Goal: Information Seeking & Learning: Understand process/instructions

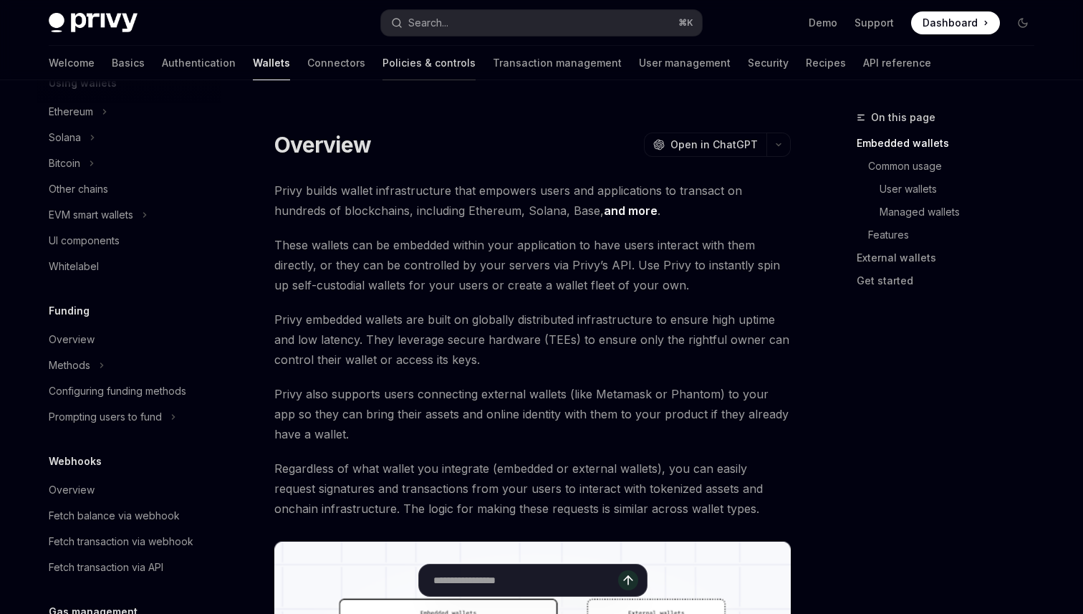
click at [383, 58] on link "Policies & controls" at bounding box center [429, 63] width 93 height 34
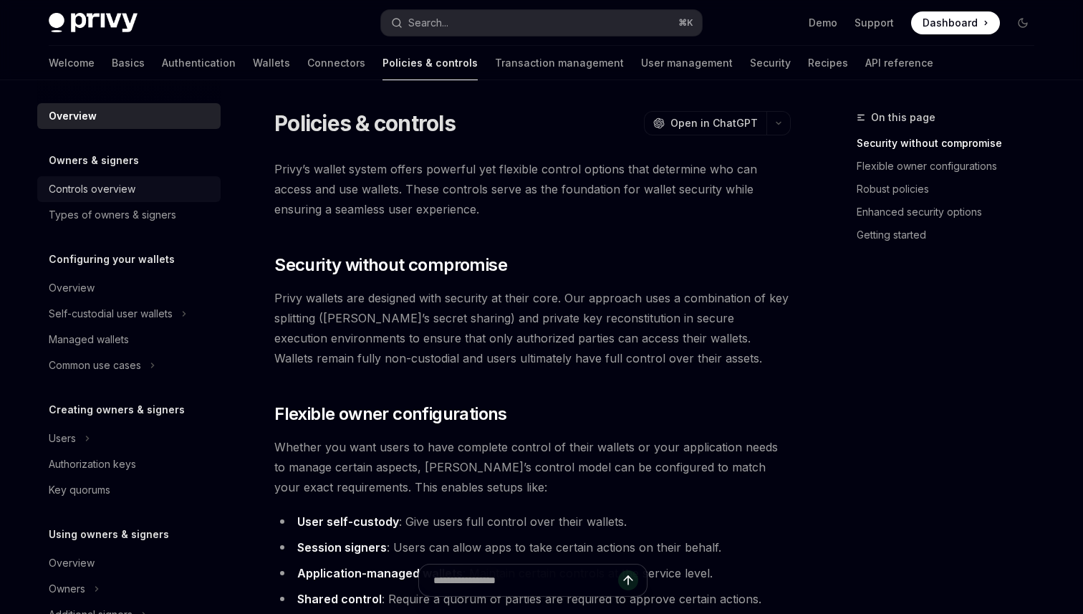
click at [92, 193] on div "Controls overview" at bounding box center [92, 189] width 87 height 17
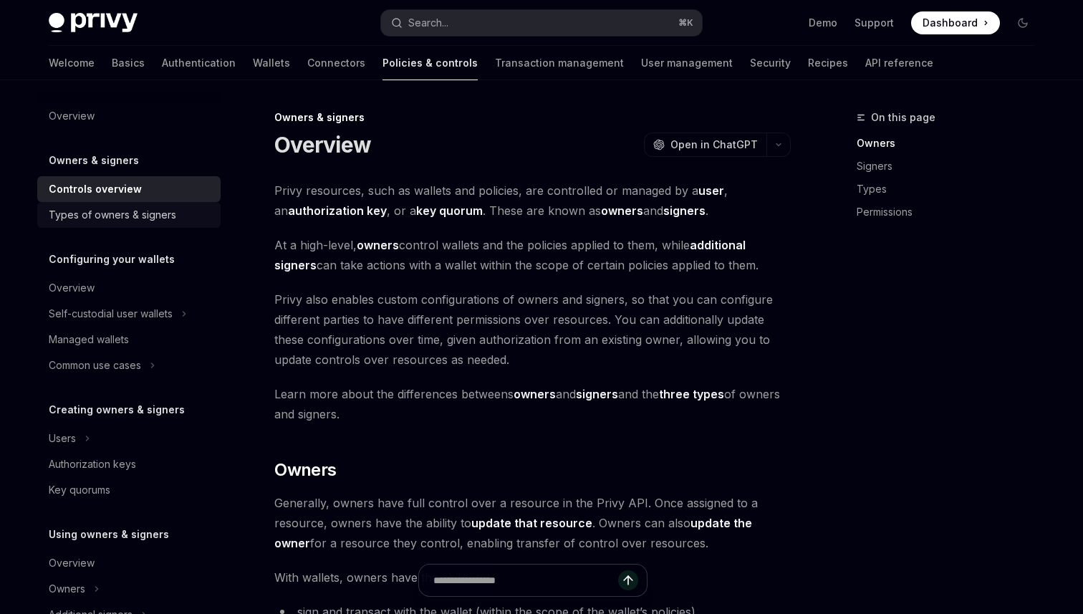
click at [118, 219] on div "Types of owners & signers" at bounding box center [113, 214] width 128 height 17
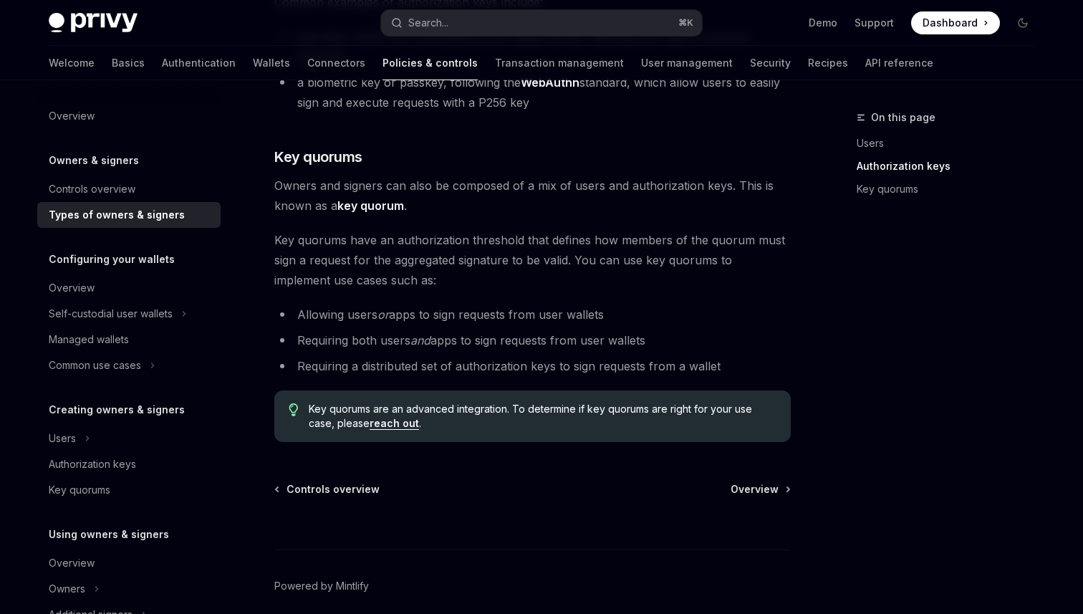
scroll to position [537, 0]
click at [115, 458] on div "Authorization keys" at bounding box center [92, 464] width 87 height 17
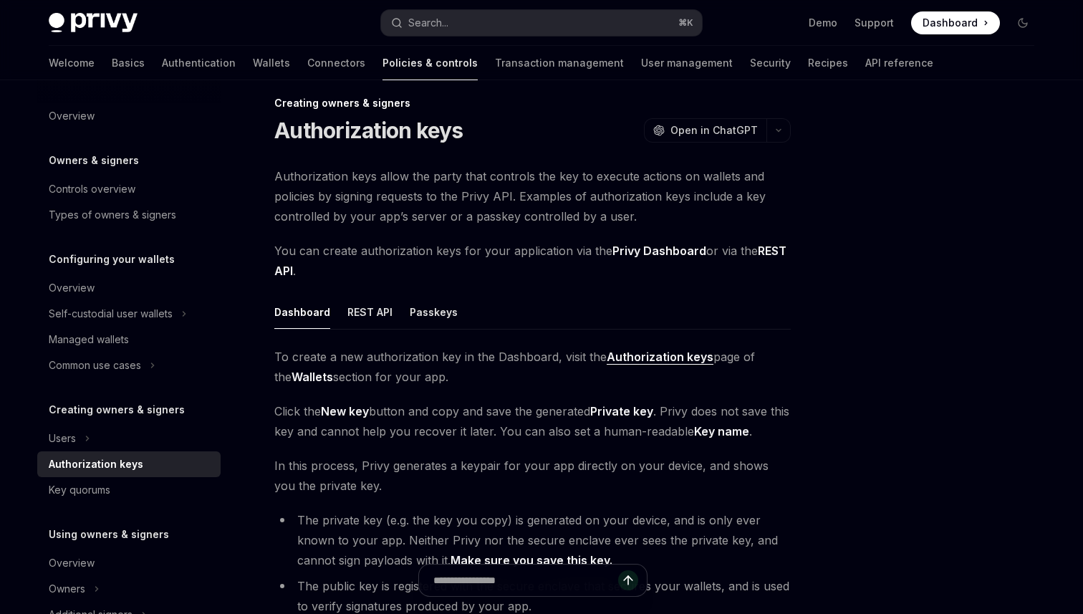
scroll to position [19, 0]
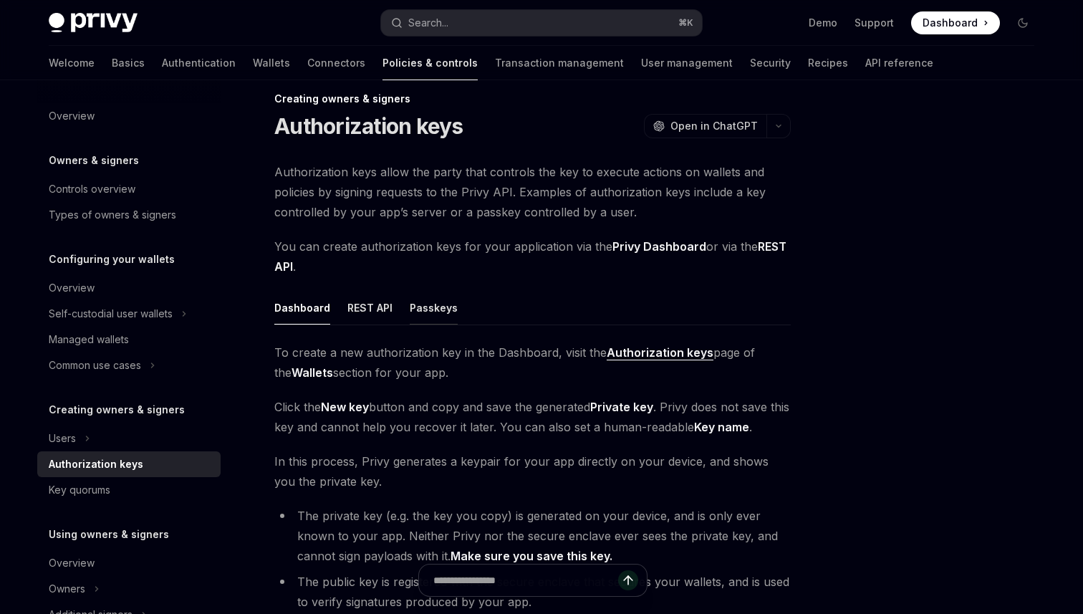
click at [410, 305] on div "Passkeys" at bounding box center [434, 308] width 48 height 34
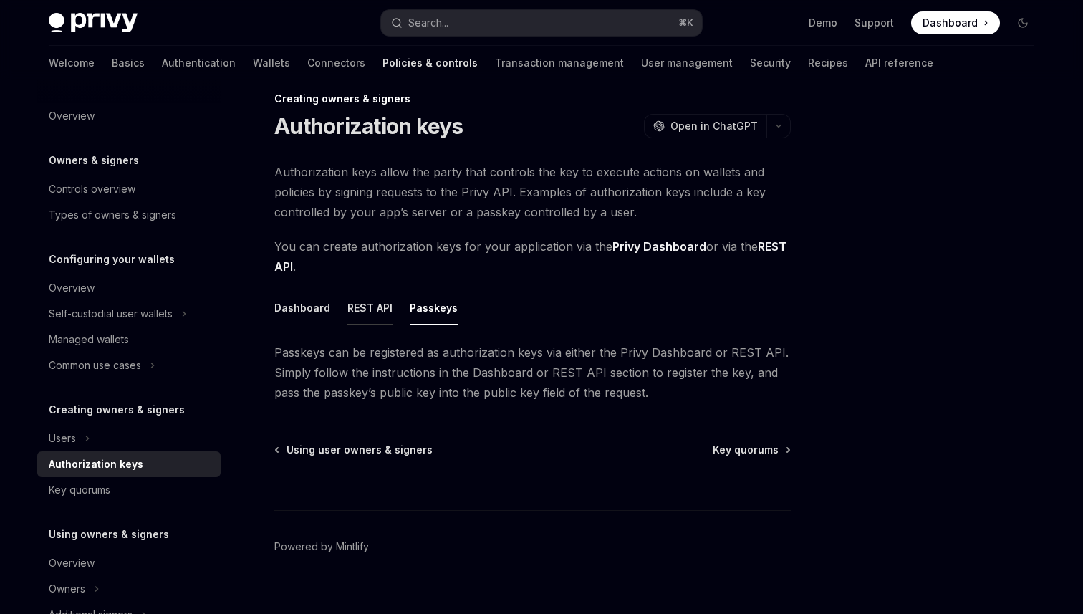
click at [362, 318] on div "REST API" at bounding box center [369, 308] width 45 height 34
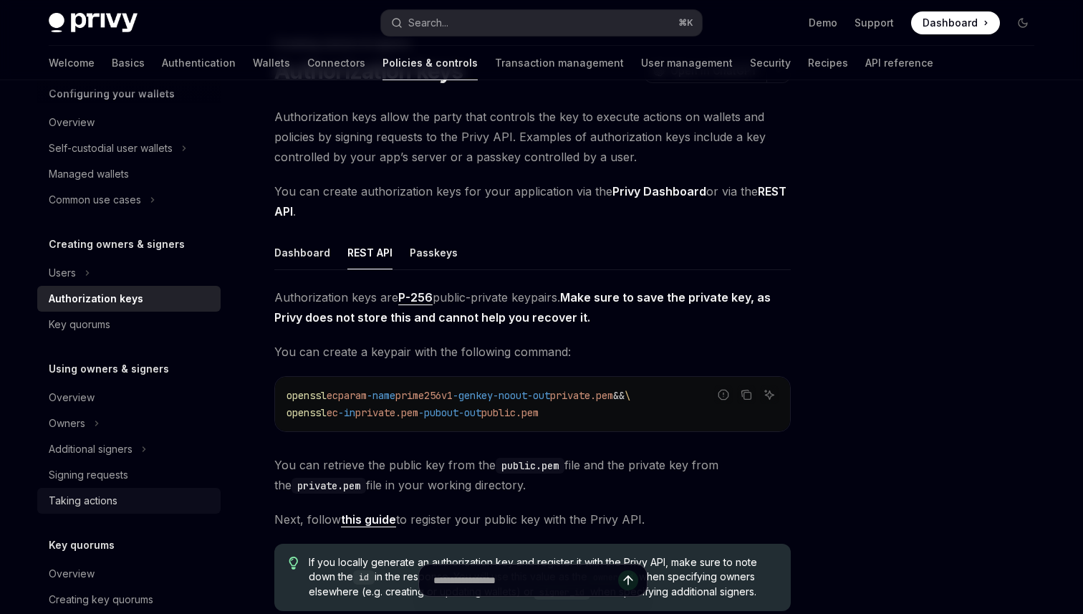
scroll to position [174, 0]
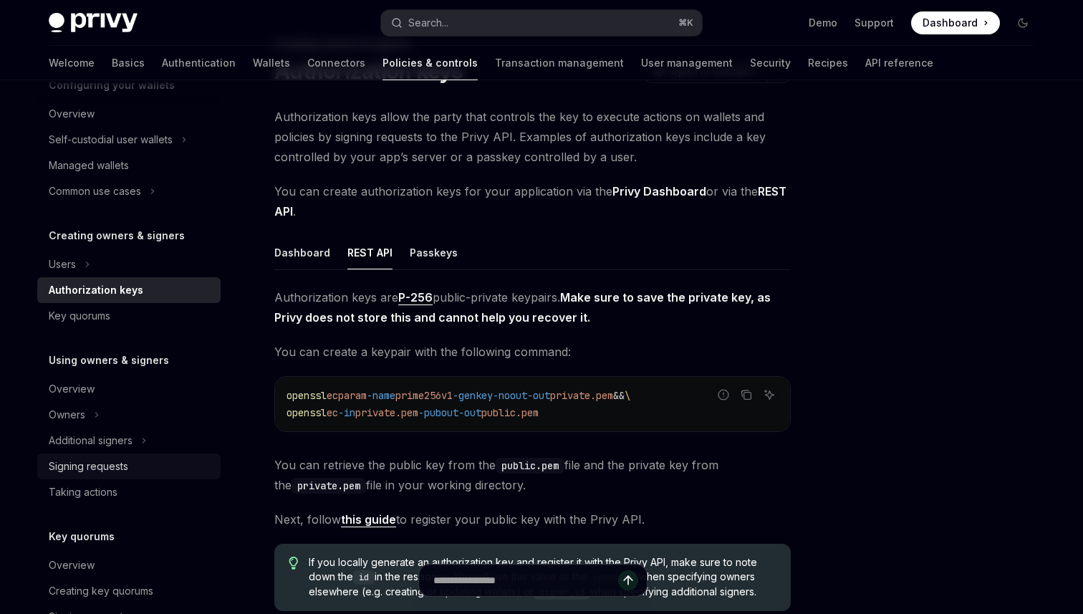
click at [143, 461] on div "Signing requests" at bounding box center [130, 466] width 163 height 17
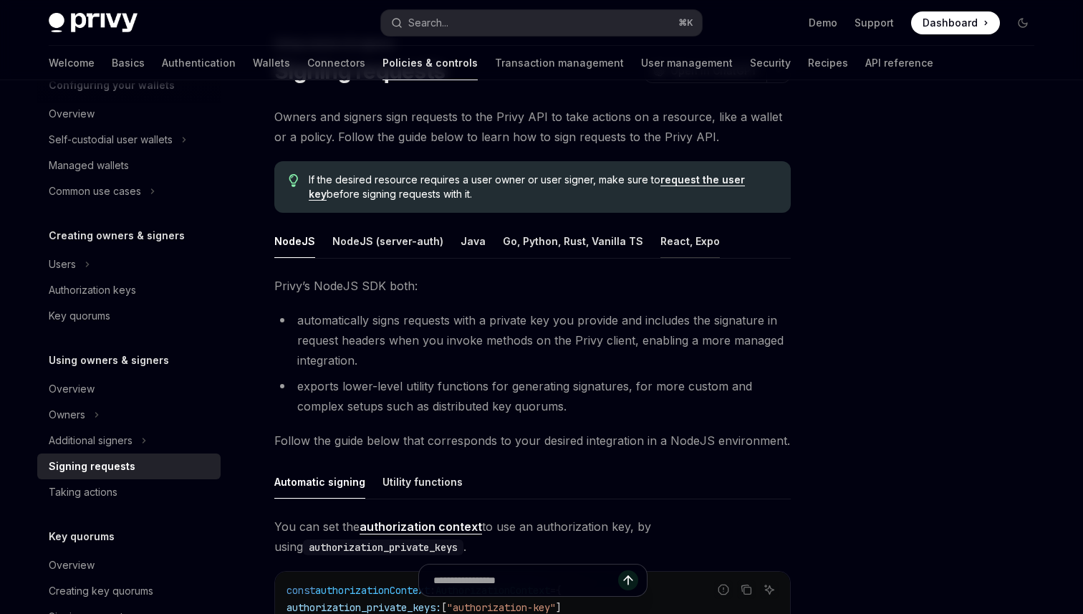
click at [673, 248] on div "React, Expo" at bounding box center [690, 241] width 59 height 34
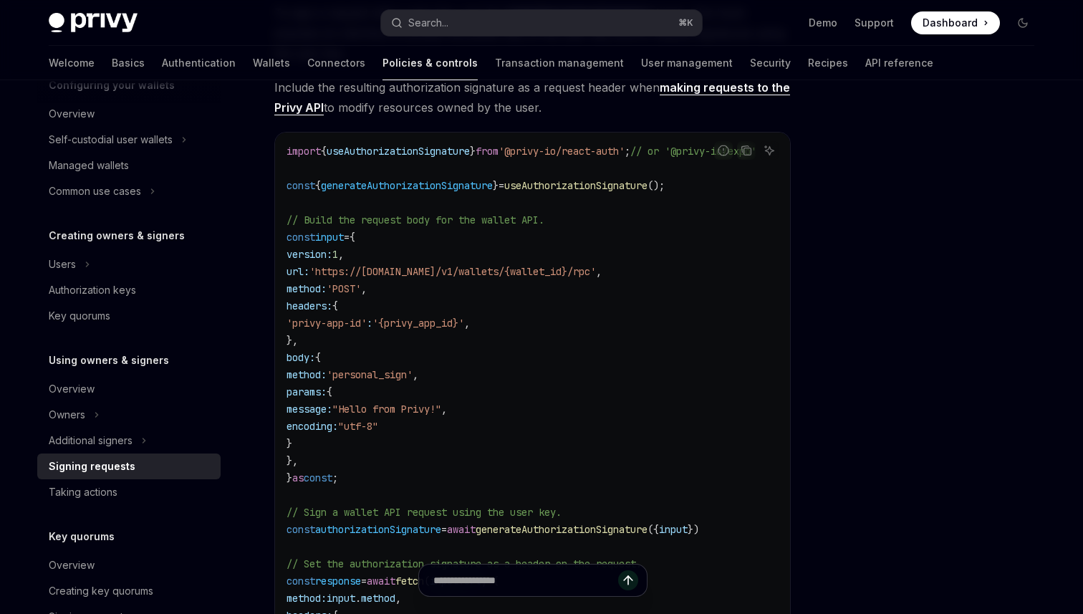
scroll to position [0, 60]
drag, startPoint x: 314, startPoint y: 268, endPoint x: 582, endPoint y: 274, distance: 268.0
click at [582, 274] on code "import { useAuthorizationSignature } from '@privy-io/react-auth' ; // or '@priv…" at bounding box center [538, 435] width 504 height 585
click at [579, 273] on code "import { useAuthorizationSignature } from '@privy-io/react-auth' ; // or '@priv…" at bounding box center [538, 435] width 504 height 585
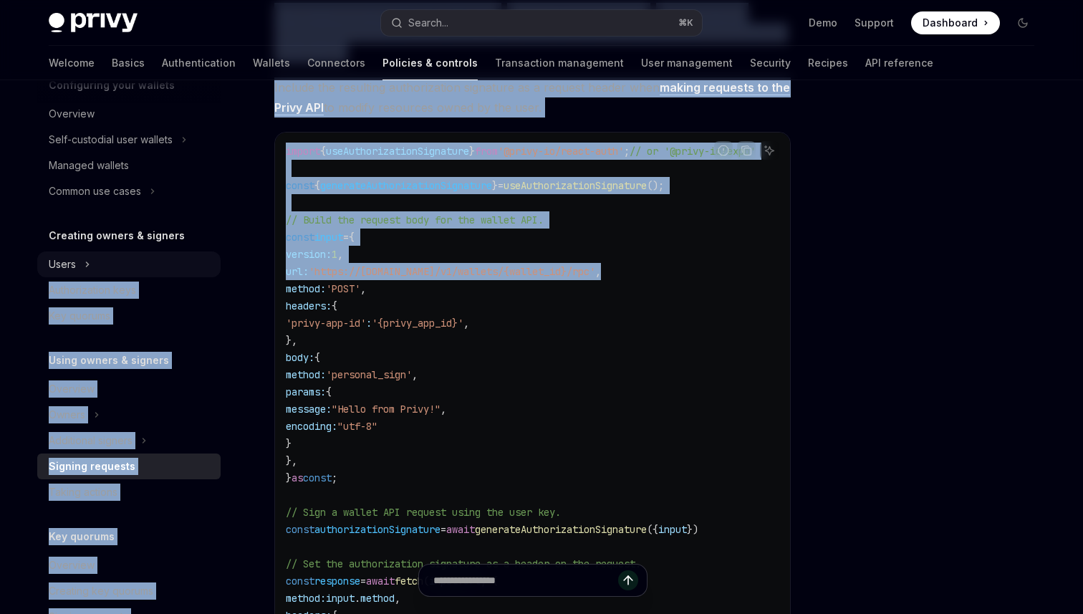
scroll to position [0, 0]
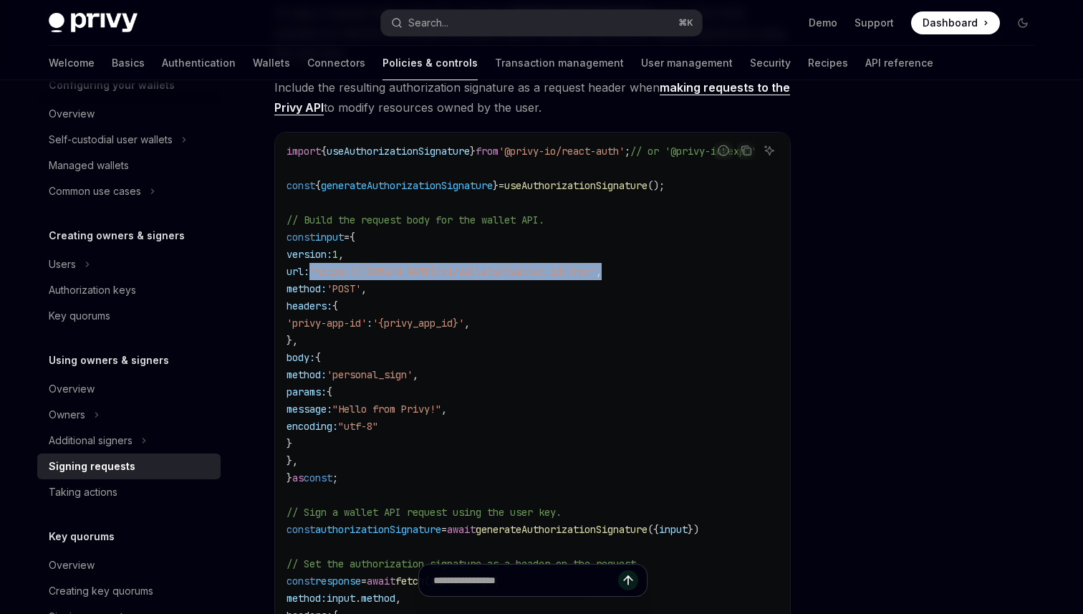
drag, startPoint x: 579, startPoint y: 273, endPoint x: 325, endPoint y: 272, distance: 253.6
click at [325, 273] on code "import { useAuthorizationSignature } from '@privy-io/react-auth' ; // or '@priv…" at bounding box center [539, 435] width 504 height 585
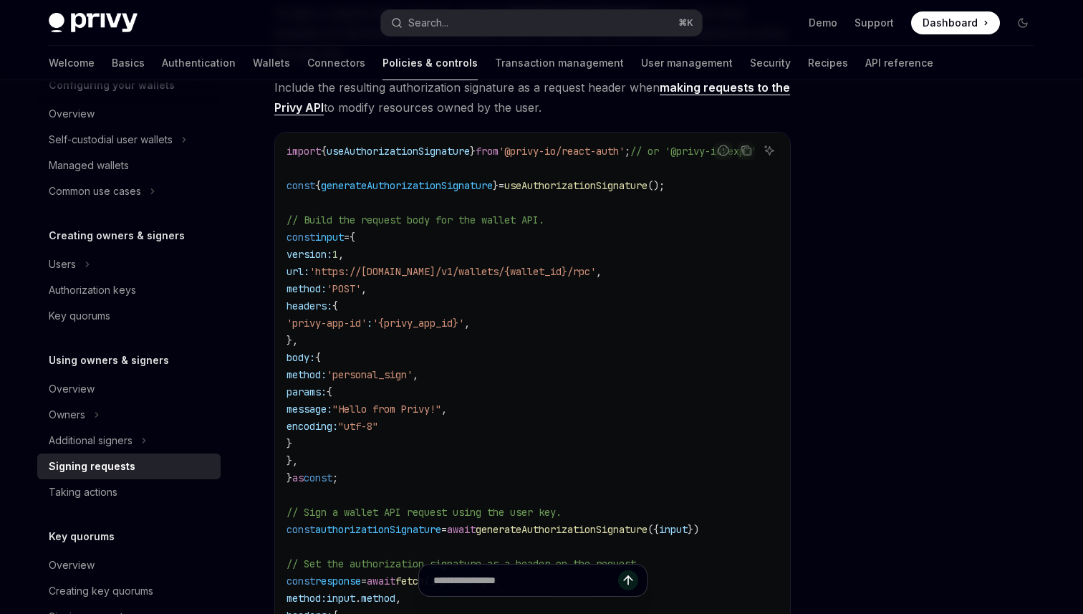
click at [450, 337] on code "import { useAuthorizationSignature } from '@privy-io/react-auth' ; // or '@priv…" at bounding box center [539, 435] width 504 height 585
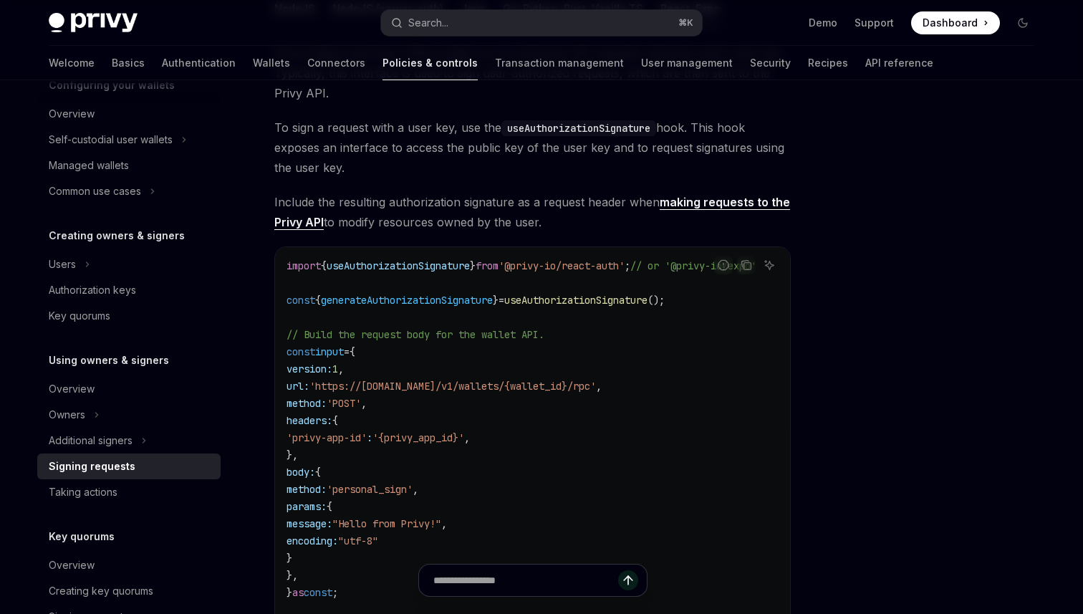
scroll to position [224, 0]
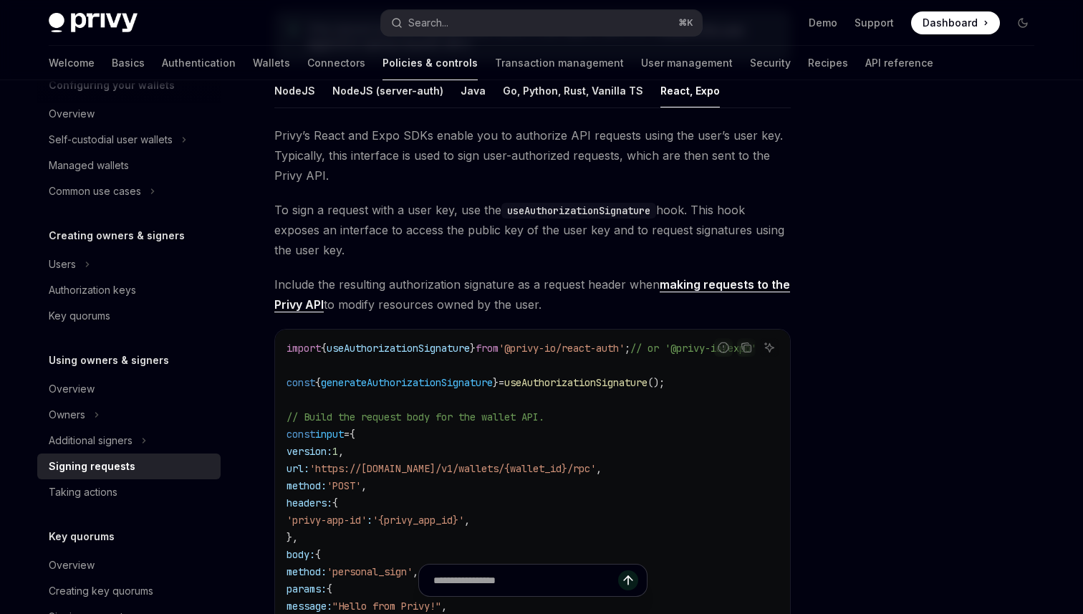
click at [402, 347] on span "useAuthorizationSignature" at bounding box center [398, 348] width 143 height 13
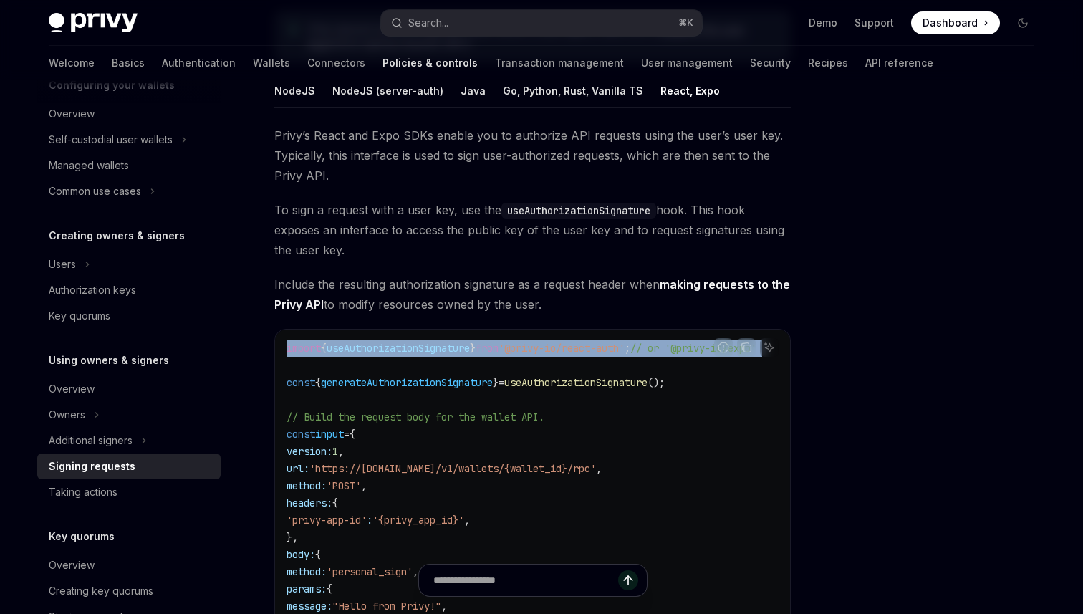
click at [402, 347] on span "useAuthorizationSignature" at bounding box center [398, 348] width 143 height 13
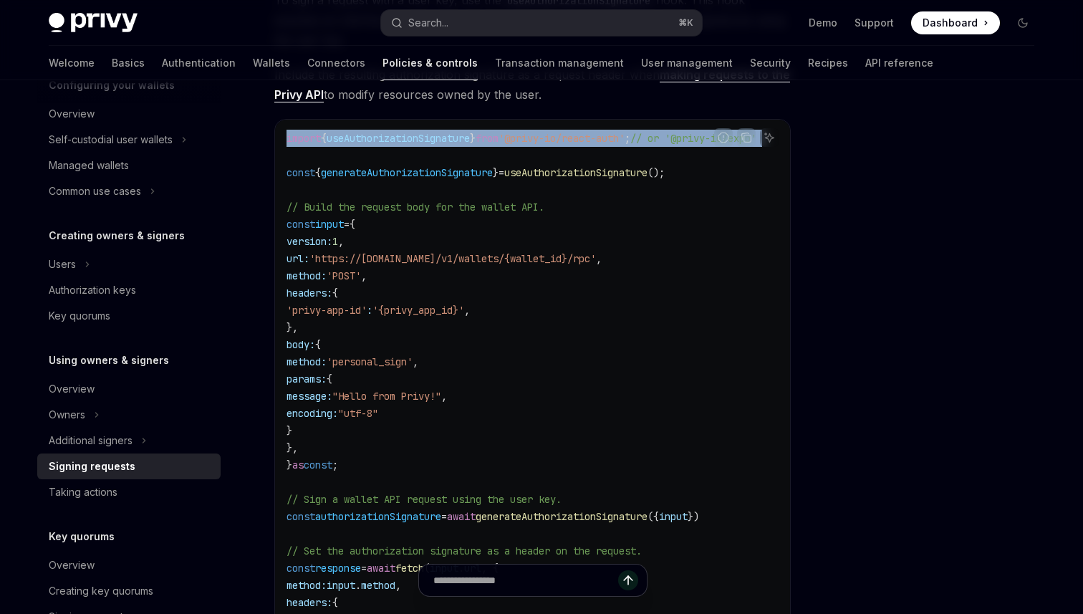
scroll to position [433, 0]
click at [465, 140] on span "useAuthorizationSignature" at bounding box center [398, 139] width 143 height 13
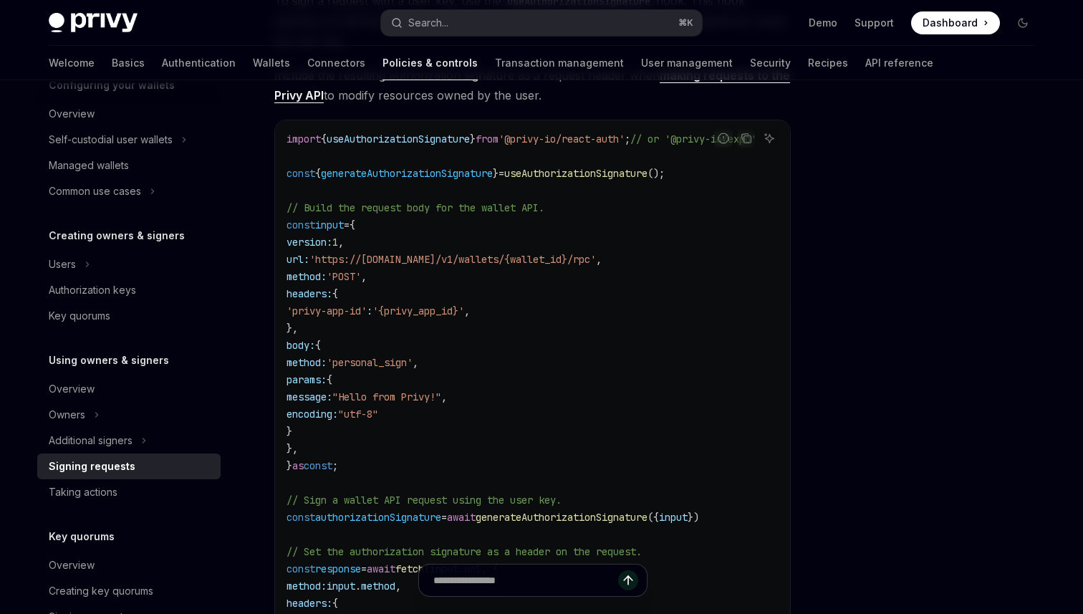
click at [625, 138] on span "'@privy-io/react-auth'" at bounding box center [562, 139] width 126 height 13
click at [377, 141] on span "useAuthorizationSignature" at bounding box center [398, 139] width 143 height 13
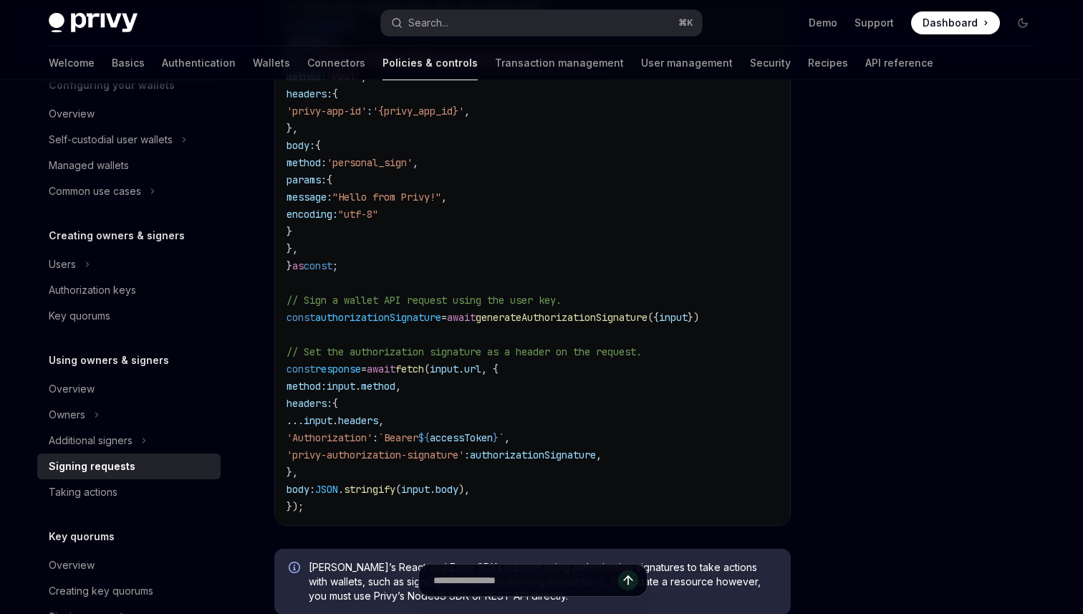
scroll to position [648, 0]
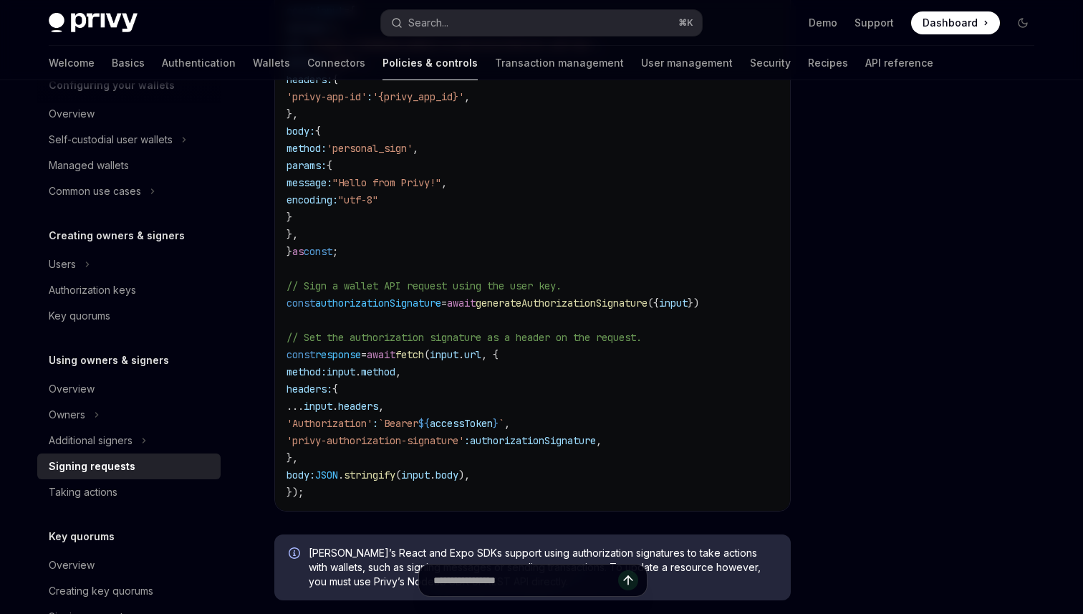
click at [400, 299] on span "authorizationSignature" at bounding box center [378, 303] width 126 height 13
drag, startPoint x: 368, startPoint y: 337, endPoint x: 360, endPoint y: 391, distance: 54.4
click at [360, 391] on code "import { useAuthorizationSignature } from '@privy-io/react-auth' ; // or '@priv…" at bounding box center [539, 208] width 504 height 585
click at [357, 428] on span "'Authorization'" at bounding box center [330, 423] width 86 height 13
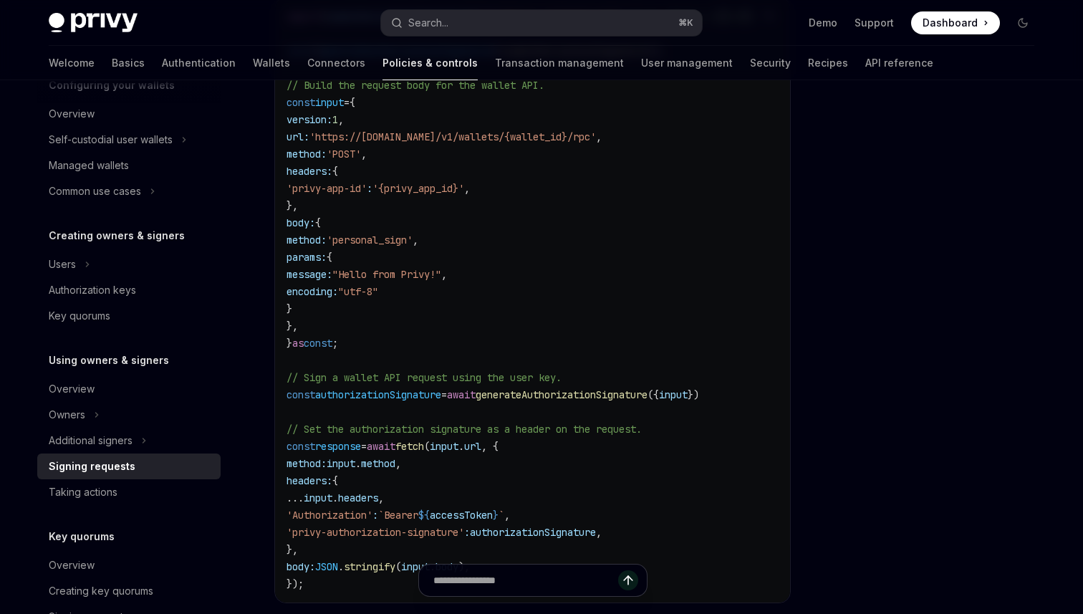
scroll to position [555, 0]
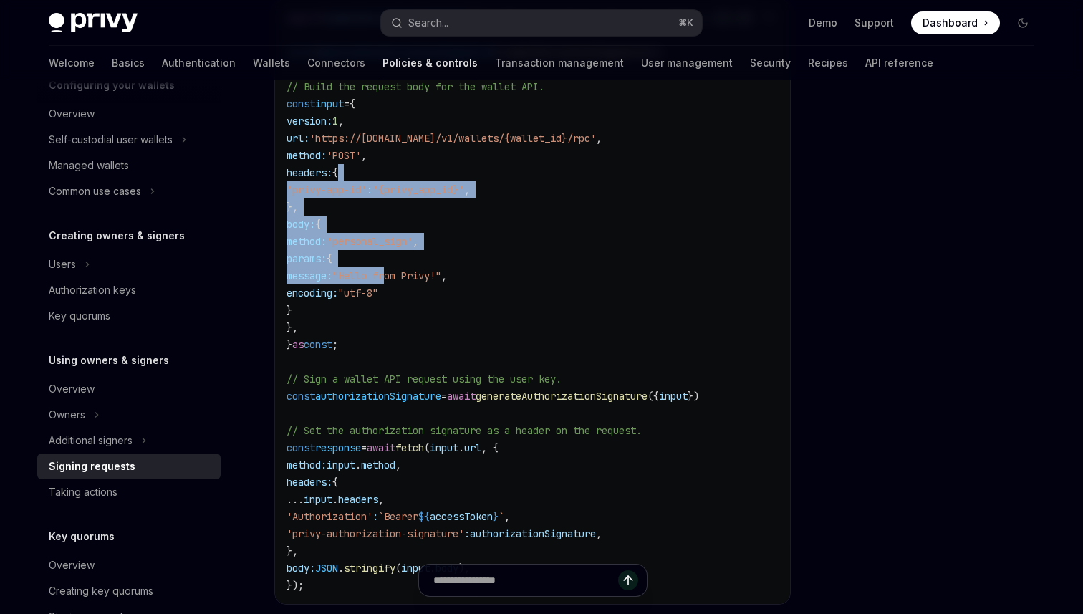
drag, startPoint x: 415, startPoint y: 168, endPoint x: 415, endPoint y: 275, distance: 107.5
click at [415, 275] on code "import { useAuthorizationSignature } from '@privy-io/react-auth' ; // or '@priv…" at bounding box center [539, 301] width 504 height 585
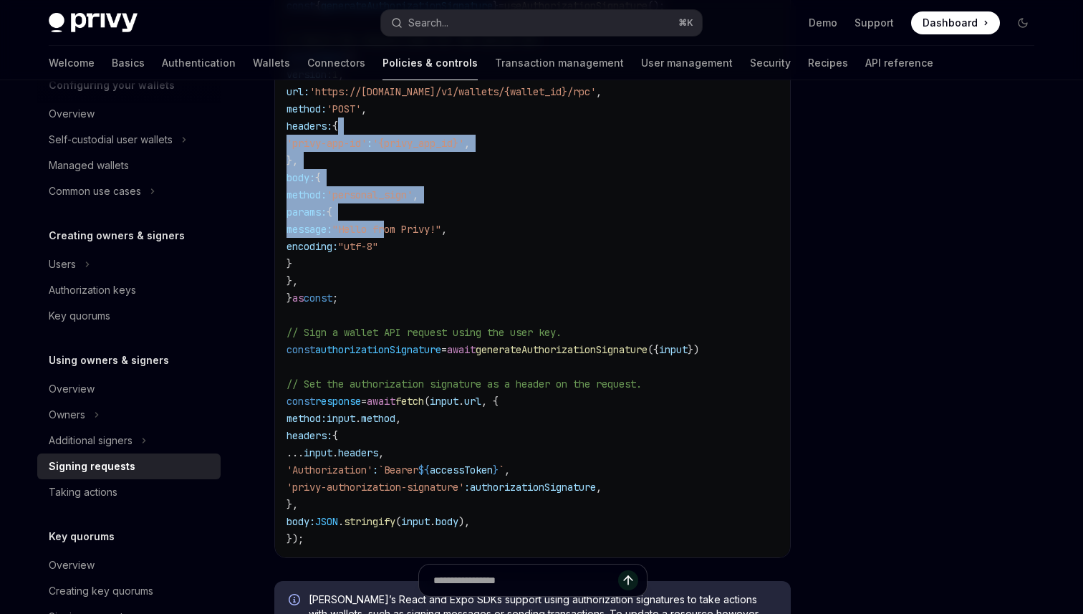
scroll to position [630, 0]
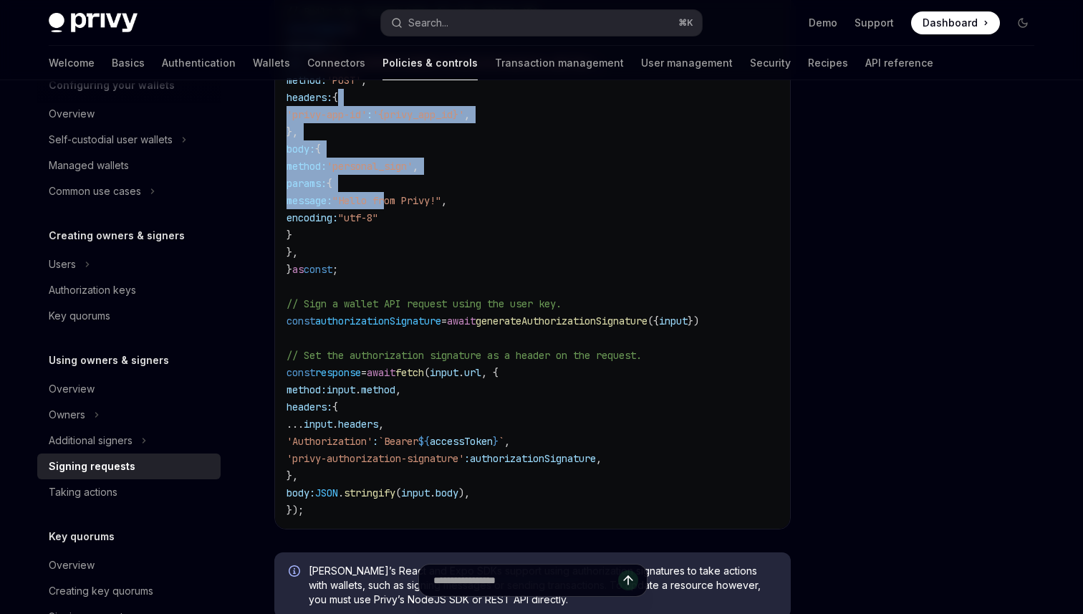
drag, startPoint x: 413, startPoint y: 479, endPoint x: 410, endPoint y: 433, distance: 45.2
click at [410, 433] on code "import { useAuthorizationSignature } from '@privy-io/react-auth' ; // or '@priv…" at bounding box center [539, 226] width 504 height 585
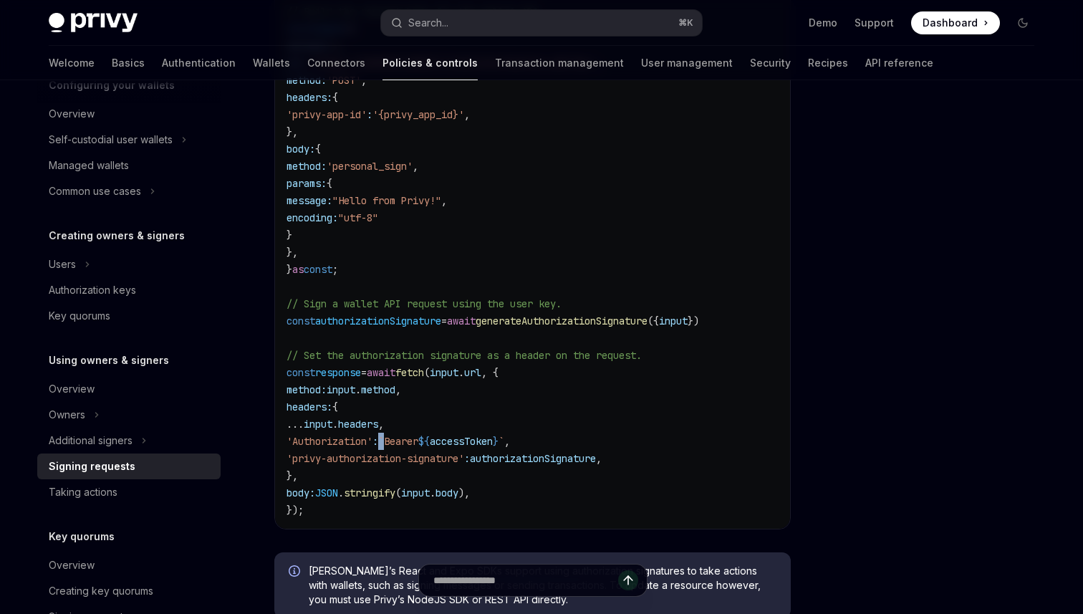
click at [410, 433] on code "import { useAuthorizationSignature } from '@privy-io/react-auth' ; // or '@priv…" at bounding box center [539, 226] width 504 height 585
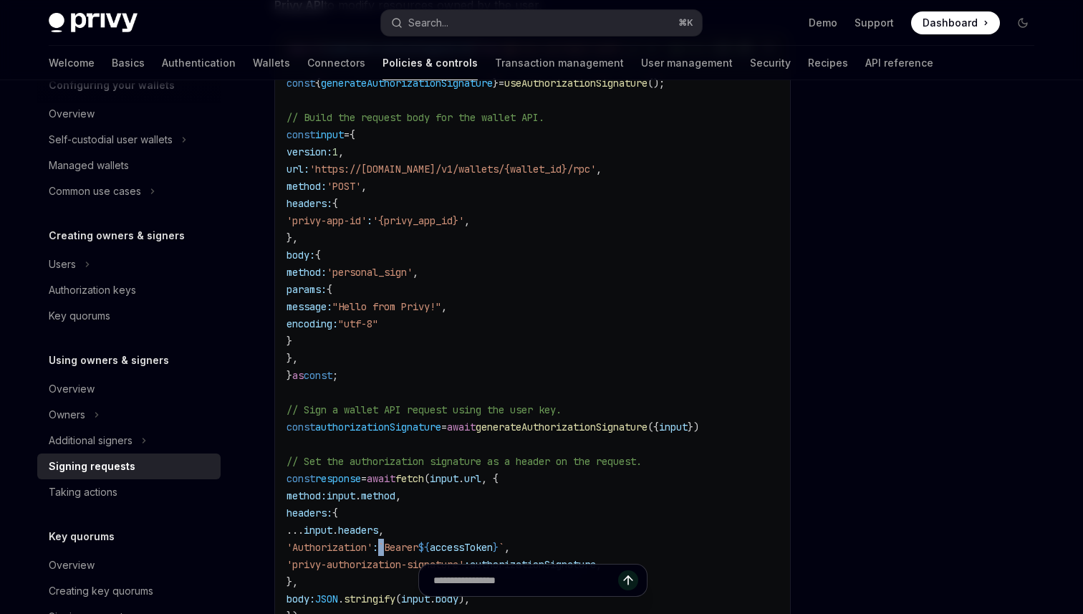
scroll to position [494, 0]
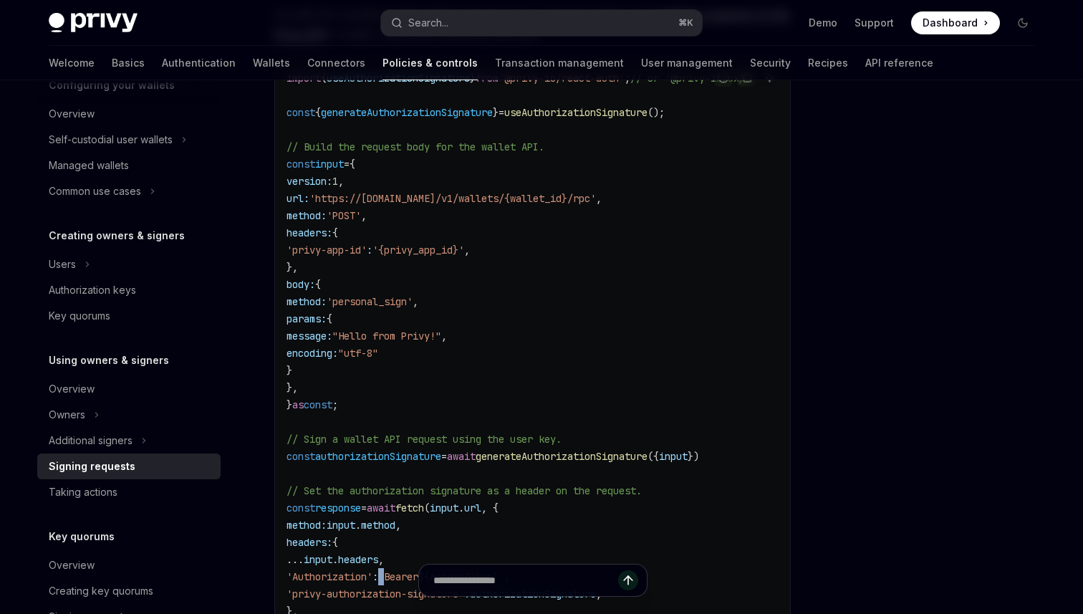
drag, startPoint x: 409, startPoint y: 158, endPoint x: 362, endPoint y: 361, distance: 208.2
click at [362, 361] on code "import { useAuthorizationSignature } from '@privy-io/react-auth' ; // or '@priv…" at bounding box center [539, 361] width 504 height 585
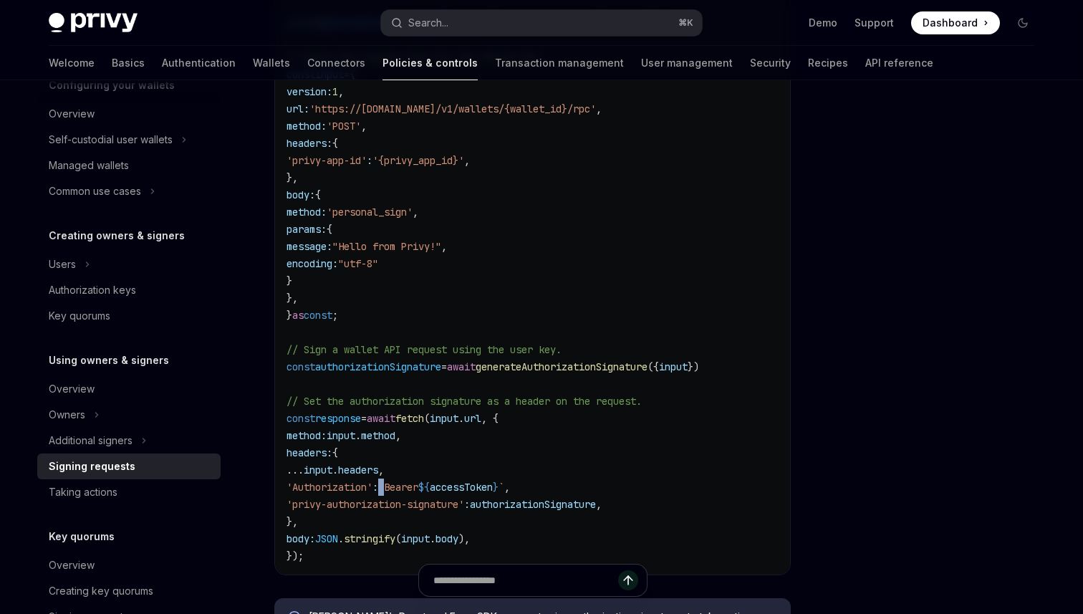
scroll to position [581, 0]
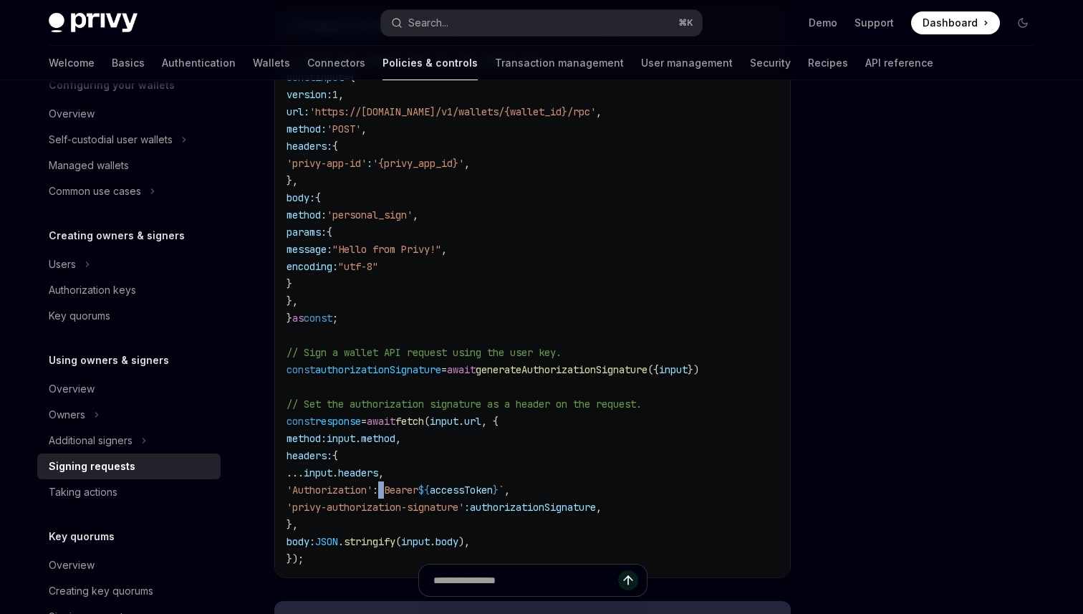
click at [433, 201] on code "import { useAuthorizationSignature } from '@privy-io/react-auth' ; // or '@priv…" at bounding box center [539, 275] width 504 height 585
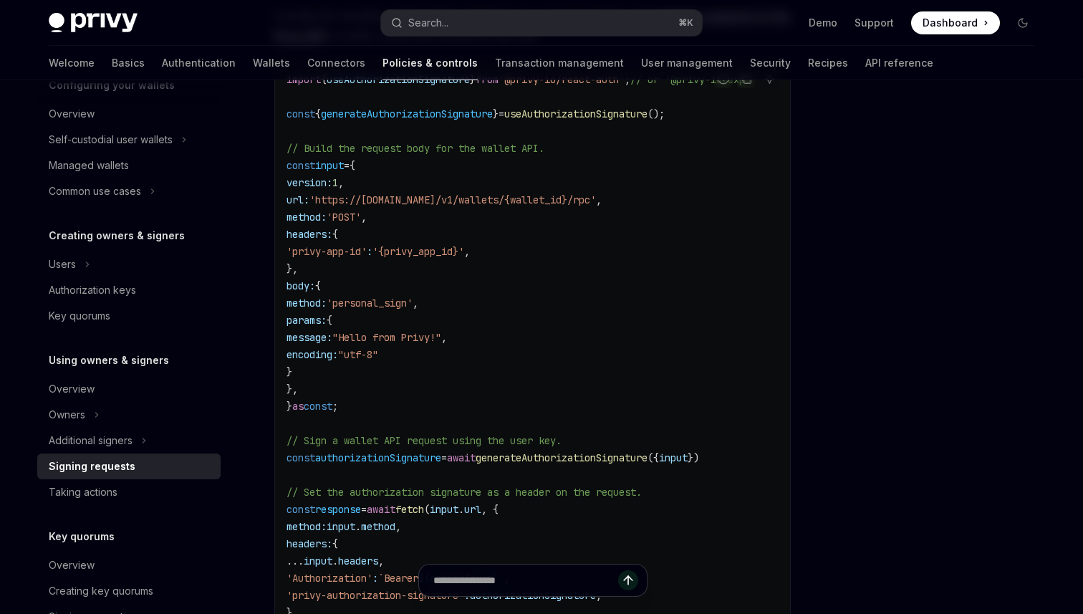
scroll to position [490, 0]
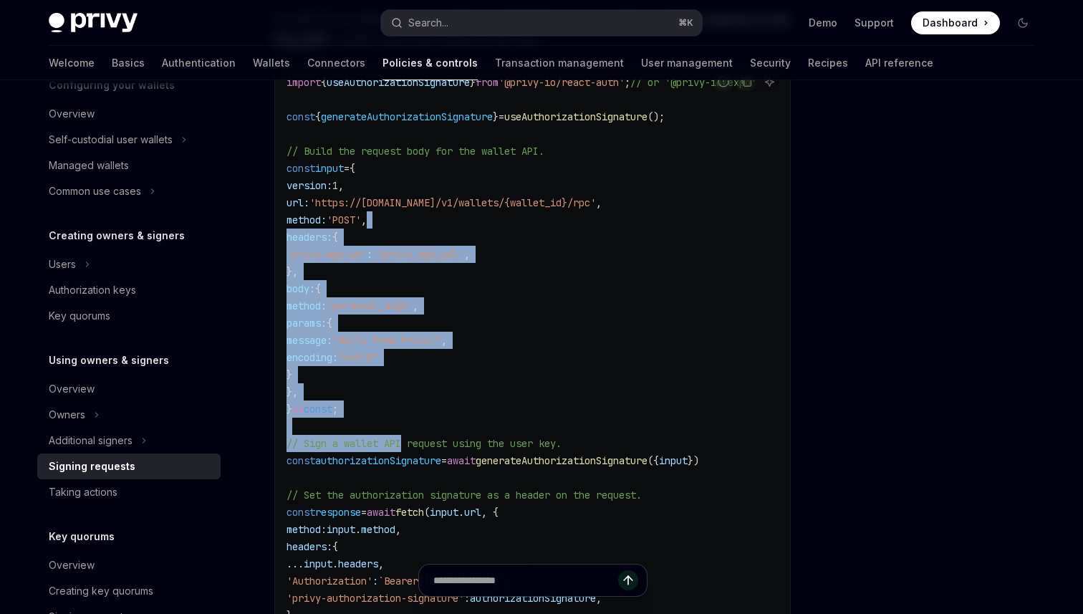
drag, startPoint x: 415, startPoint y: 228, endPoint x: 406, endPoint y: 438, distance: 210.8
click at [406, 438] on code "import { useAuthorizationSignature } from '@privy-io/react-auth' ; // or '@priv…" at bounding box center [539, 366] width 504 height 585
click at [408, 365] on code "import { useAuthorizationSignature } from '@privy-io/react-auth' ; // or '@priv…" at bounding box center [539, 366] width 504 height 585
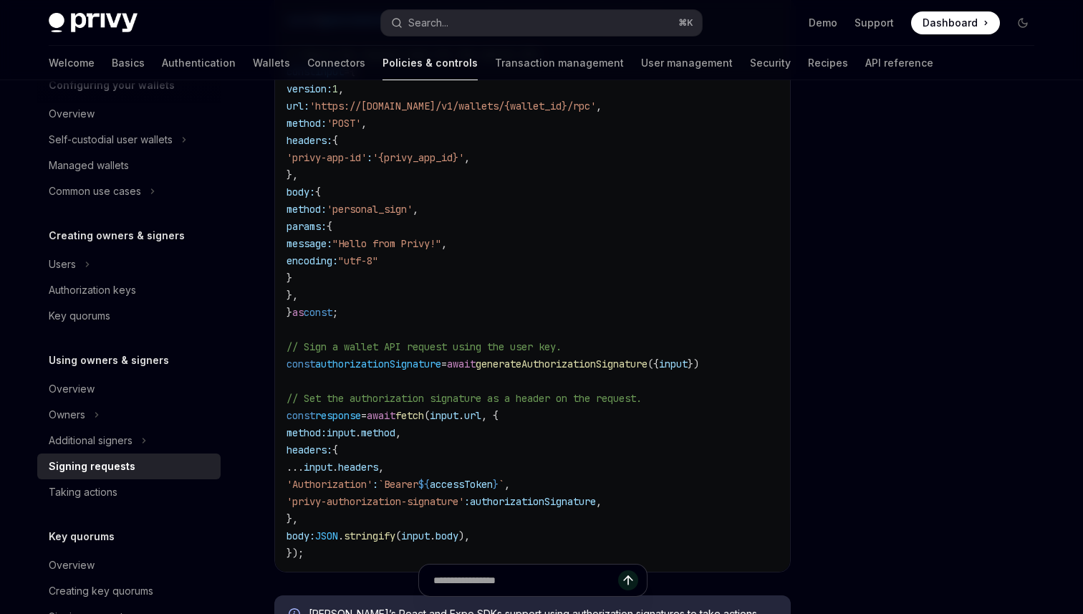
scroll to position [588, 0]
click at [418, 487] on span "`Bearer" at bounding box center [398, 482] width 40 height 13
click at [453, 508] on code "import { useAuthorizationSignature } from '@privy-io/react-auth' ; // or '@priv…" at bounding box center [539, 268] width 504 height 585
click at [453, 497] on span "'privy-authorization-signature'" at bounding box center [376, 500] width 178 height 13
click at [499, 490] on code "import { useAuthorizationSignature } from '@privy-io/react-auth' ; // or '@priv…" at bounding box center [539, 268] width 504 height 585
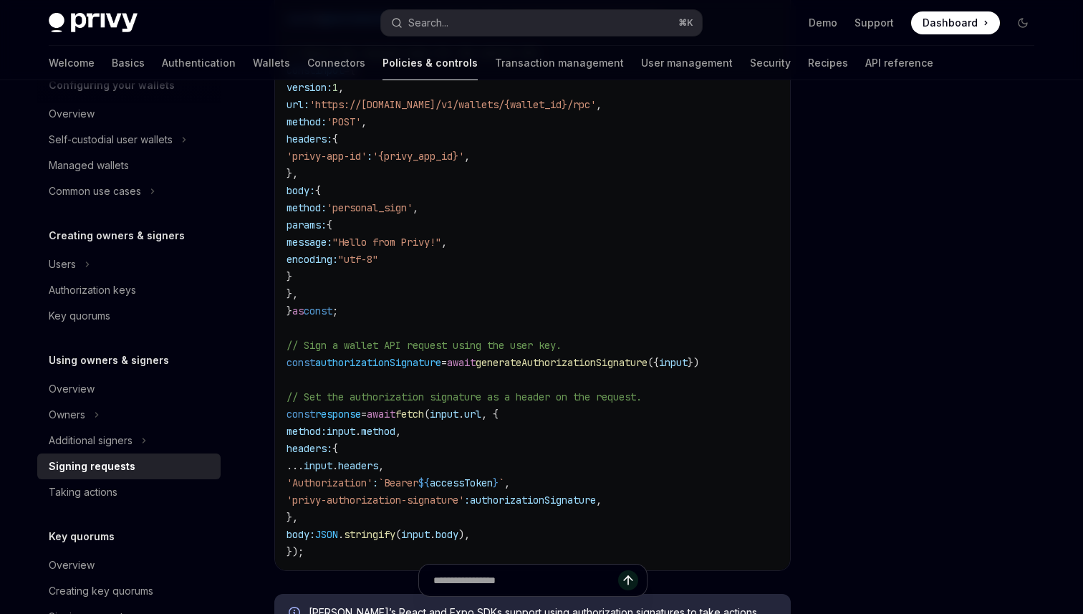
click at [553, 491] on code "import { useAuthorizationSignature } from '@privy-io/react-auth' ; // or '@priv…" at bounding box center [539, 268] width 504 height 585
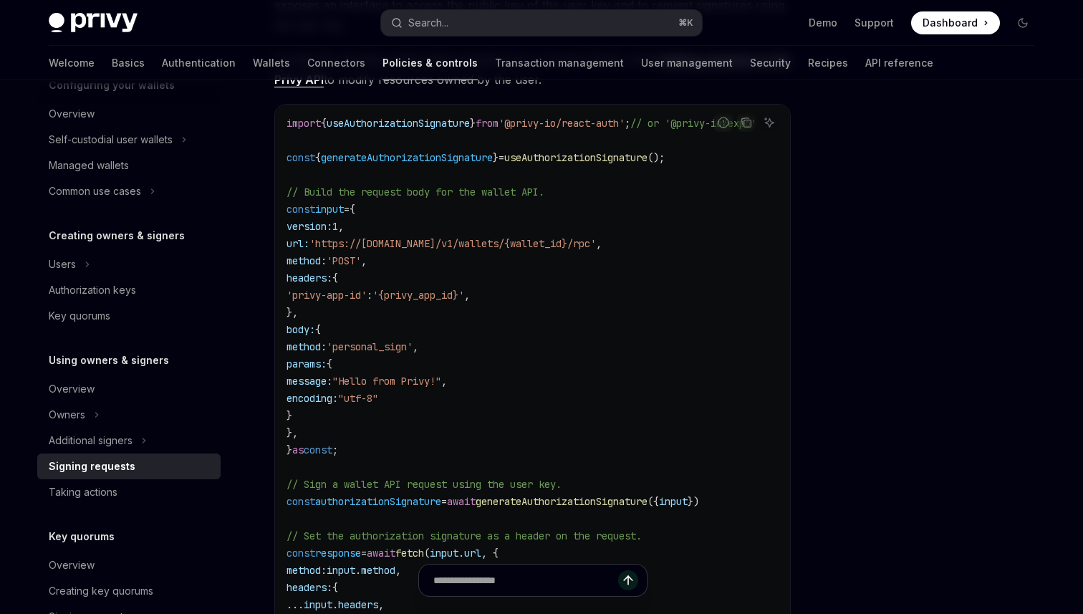
scroll to position [443, 0]
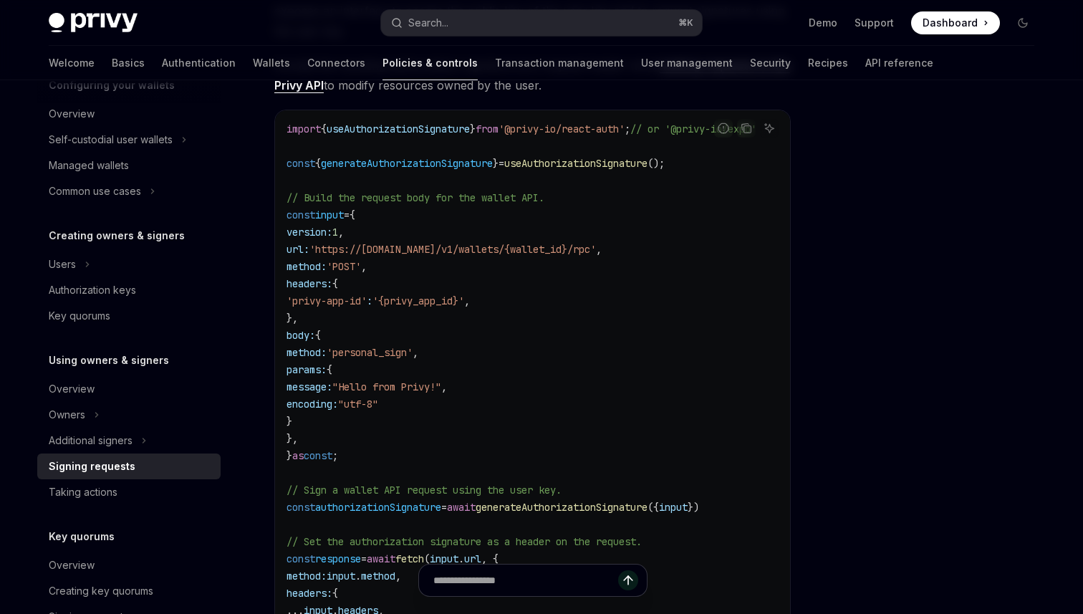
click at [557, 251] on span "'https://[DOMAIN_NAME]/v1/wallets/{wallet_id}/rpc'" at bounding box center [453, 249] width 287 height 13
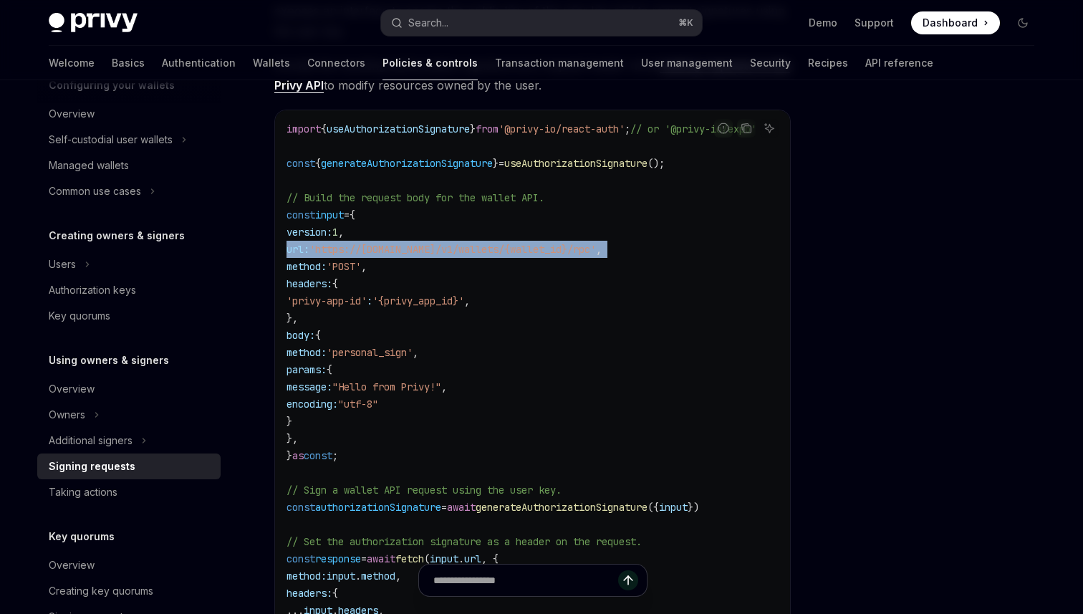
click at [557, 251] on span "'https://[DOMAIN_NAME]/v1/wallets/{wallet_id}/rpc'" at bounding box center [453, 249] width 287 height 13
click at [556, 251] on span "'https://[DOMAIN_NAME]/v1/wallets/{wallet_id}/rpc'" at bounding box center [453, 249] width 287 height 13
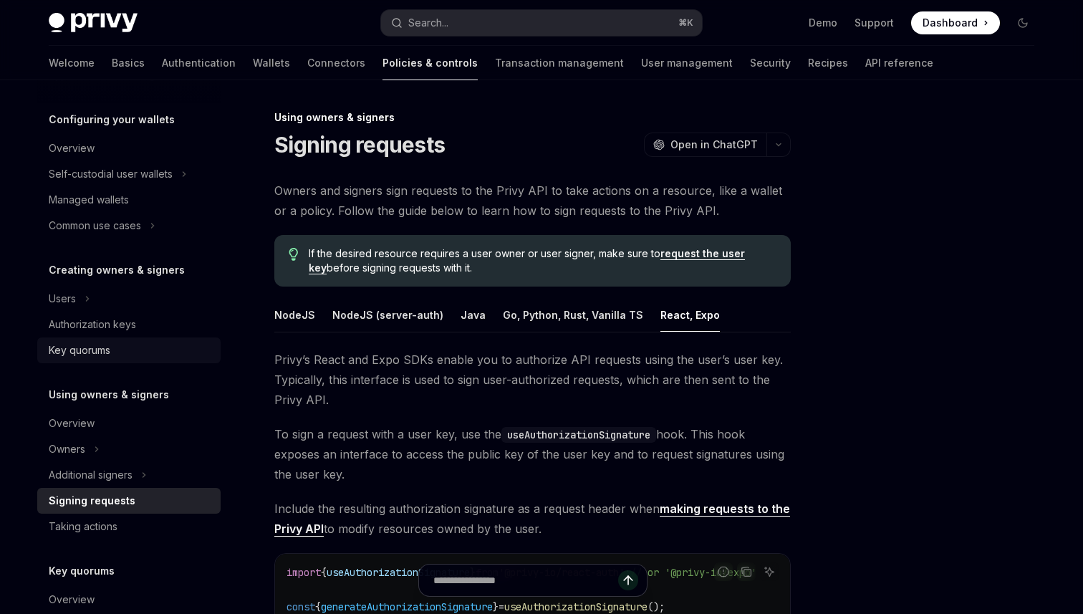
scroll to position [132, 0]
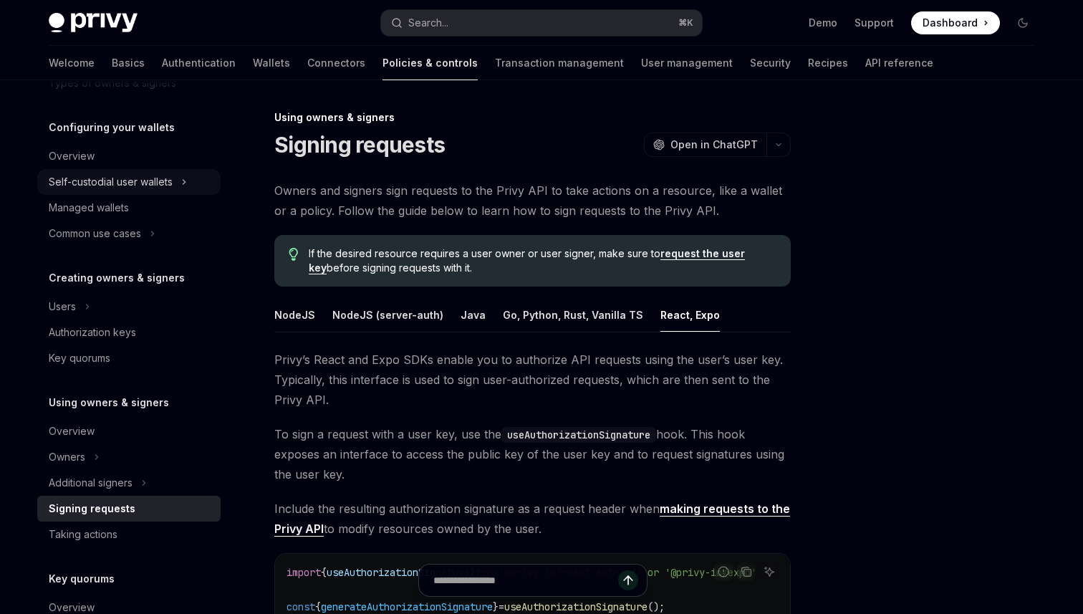
click at [145, 186] on div "Self-custodial user wallets" at bounding box center [111, 181] width 124 height 17
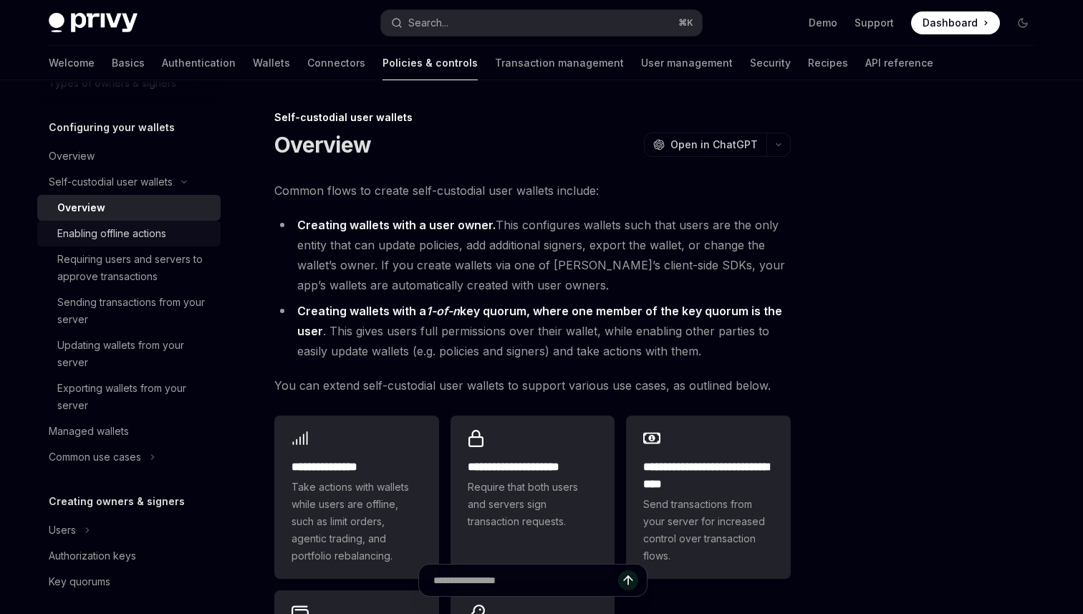
click at [142, 231] on div "Enabling offline actions" at bounding box center [111, 233] width 109 height 17
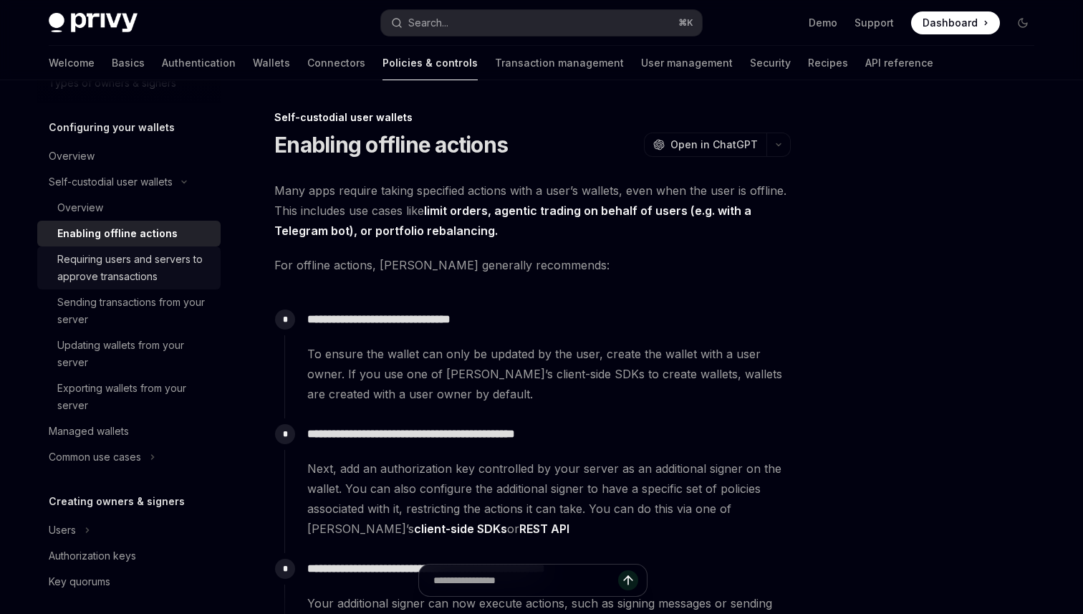
click at [148, 267] on div "Requiring users and servers to approve transactions" at bounding box center [134, 268] width 155 height 34
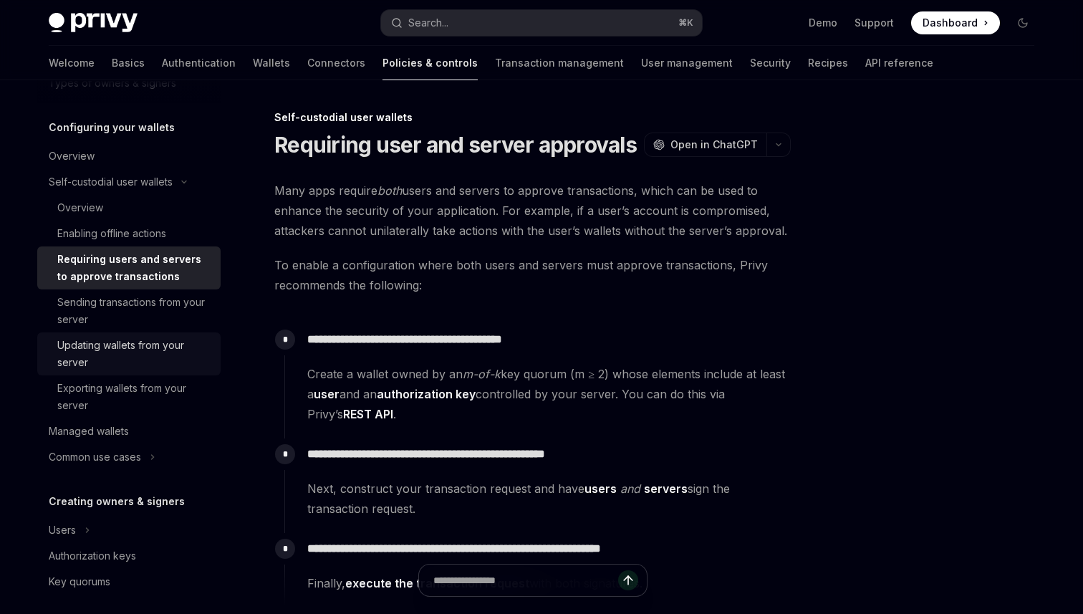
click at [149, 340] on div "Updating wallets from your server" at bounding box center [134, 354] width 155 height 34
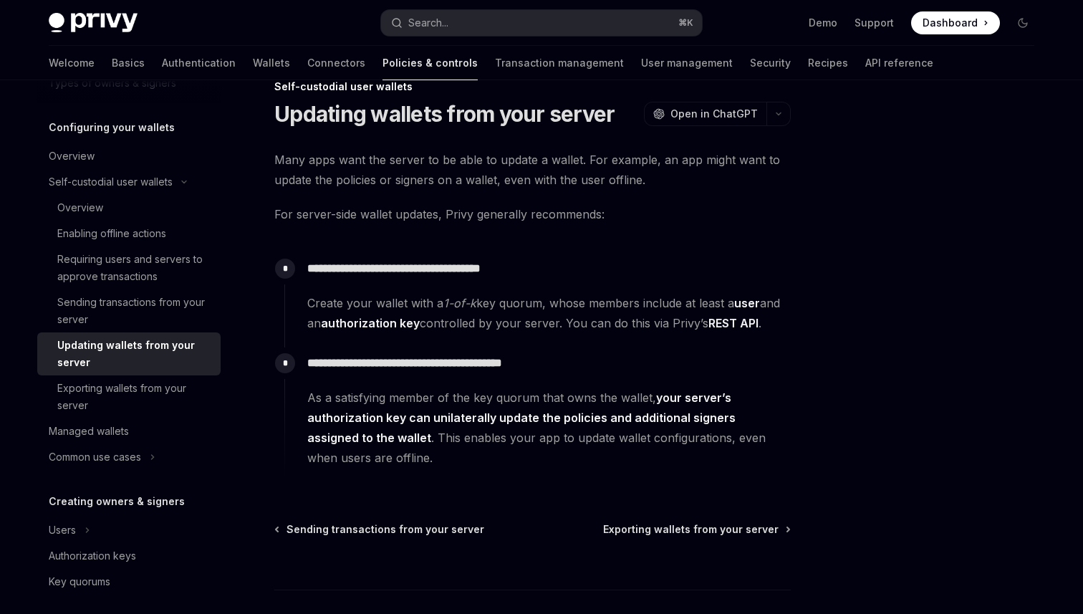
scroll to position [32, 0]
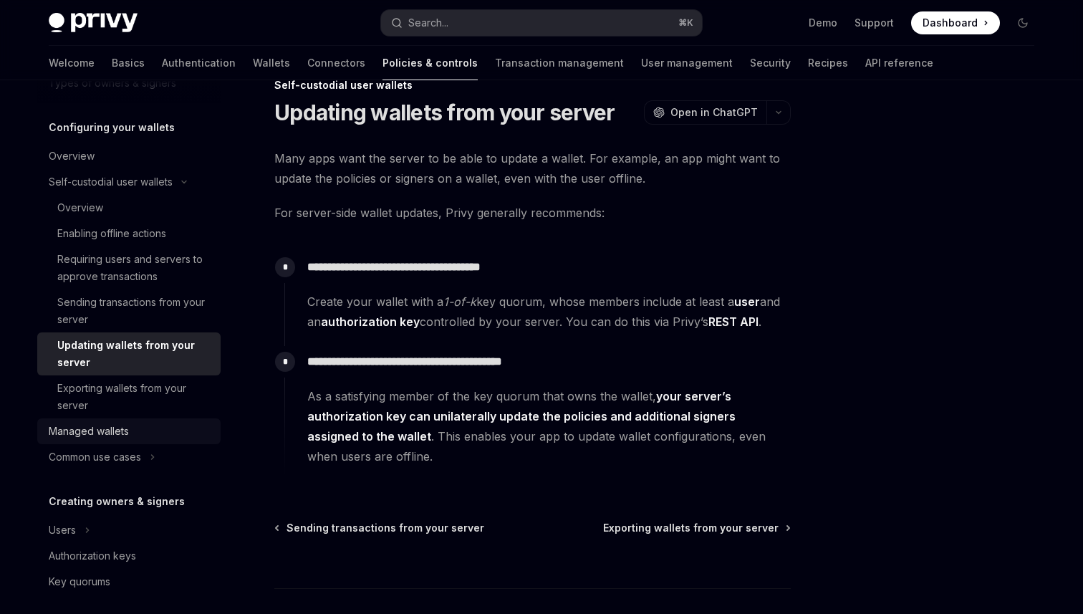
click at [72, 433] on div "Managed wallets" at bounding box center [89, 431] width 80 height 17
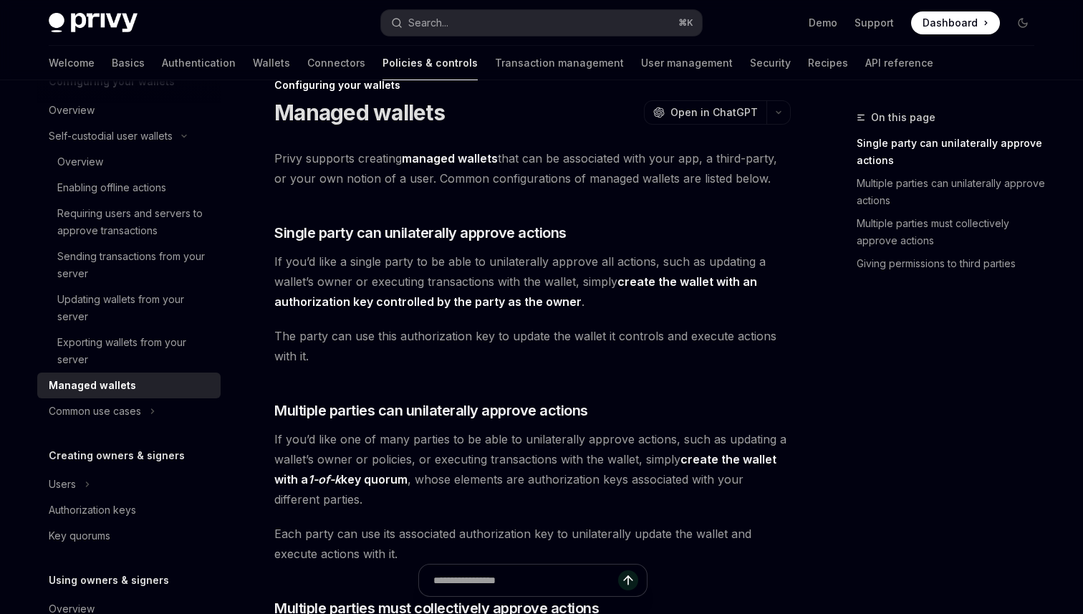
scroll to position [180, 0]
click at [86, 481] on icon "Toggle Users section" at bounding box center [88, 482] width 6 height 17
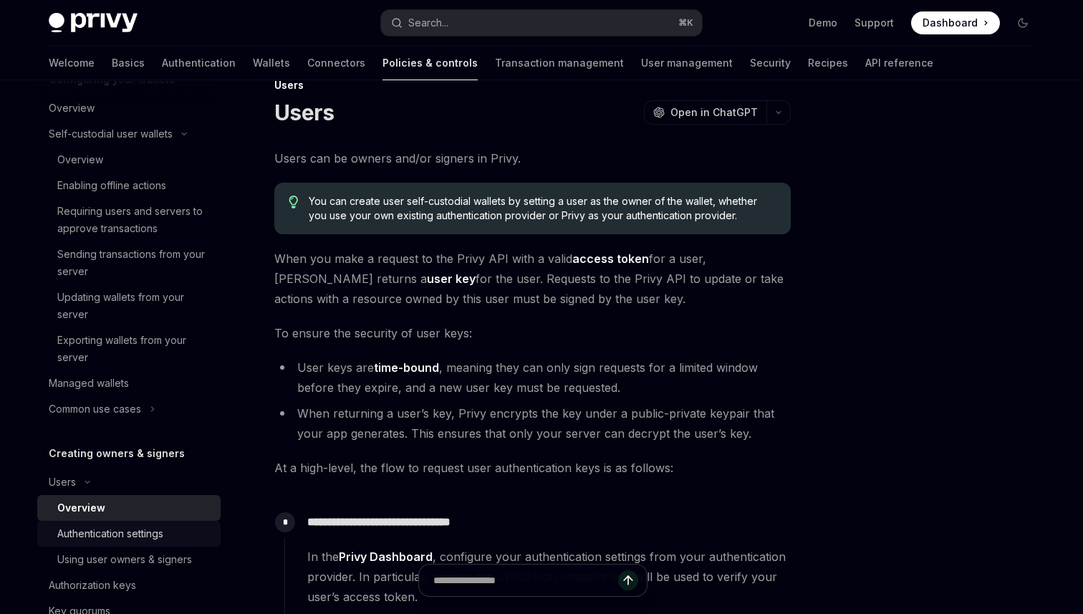
click at [123, 539] on div "Authentication settings" at bounding box center [110, 533] width 106 height 17
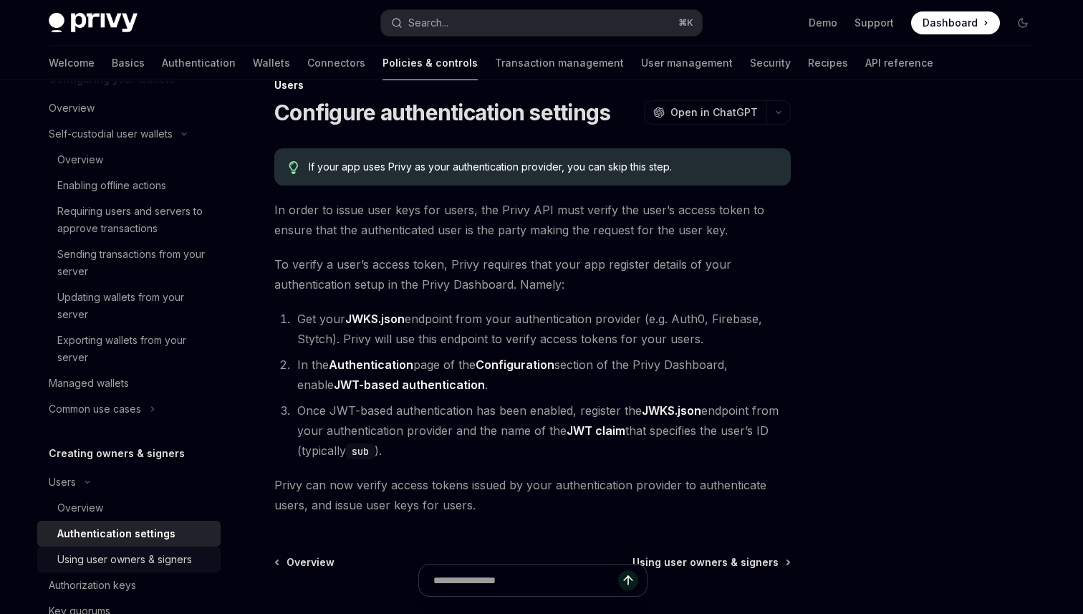
click at [131, 553] on div "Using user owners & signers" at bounding box center [124, 559] width 135 height 17
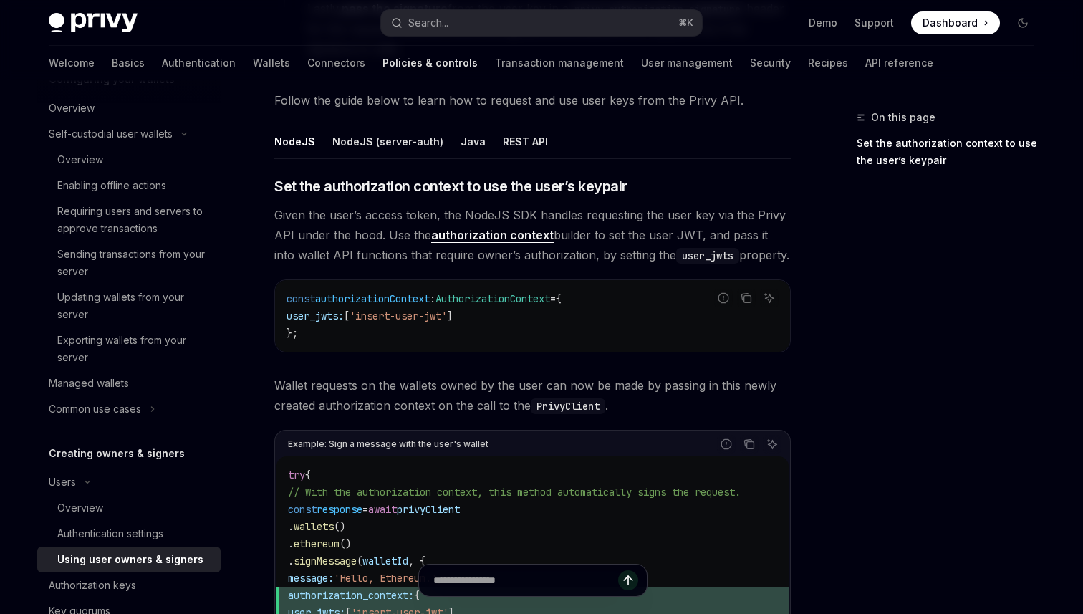
scroll to position [499, 0]
click at [504, 133] on div "REST API" at bounding box center [525, 142] width 45 height 34
type textarea "*"
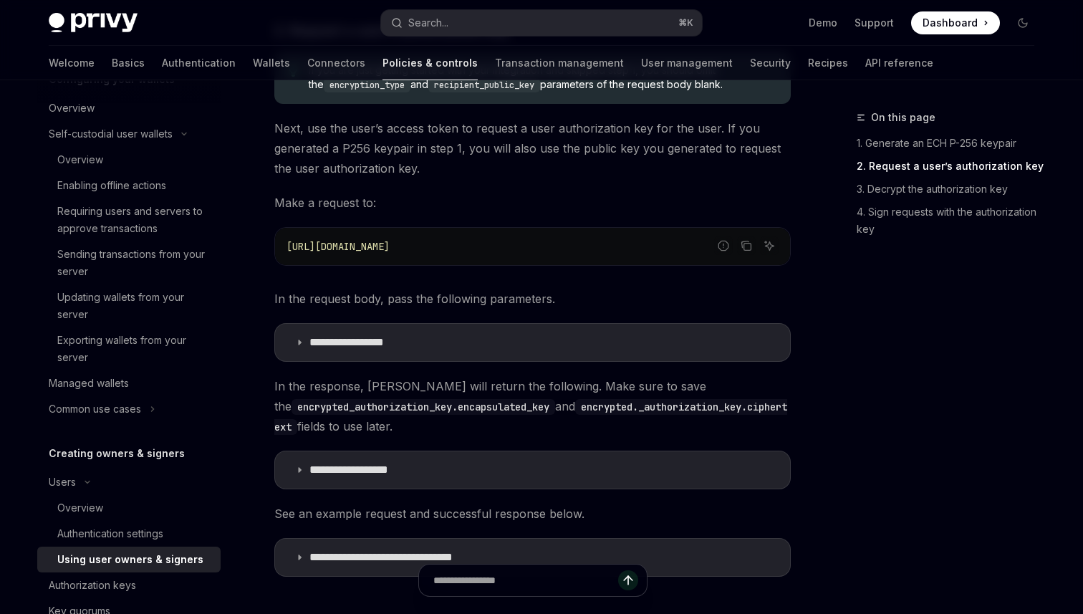
scroll to position [1217, 0]
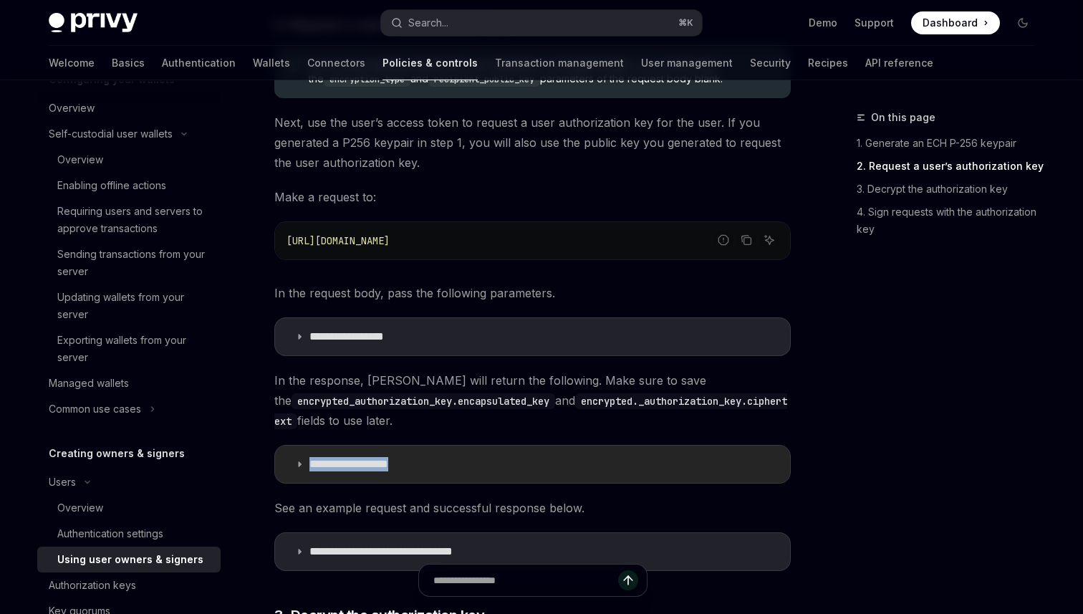
click at [441, 446] on summary "**********" at bounding box center [532, 464] width 515 height 37
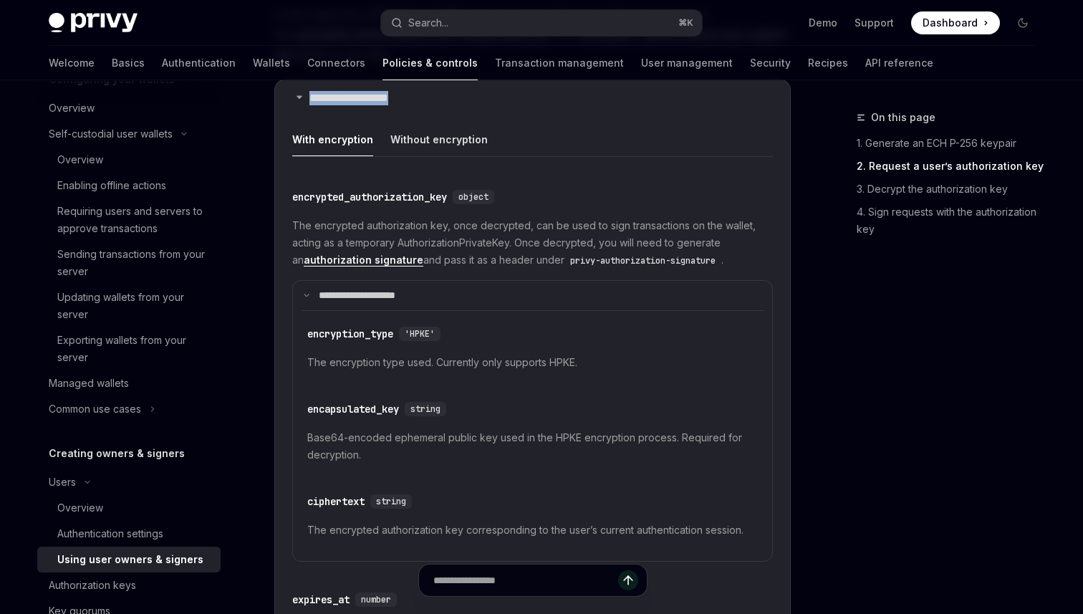
scroll to position [1707, 0]
